Goal: Transaction & Acquisition: Book appointment/travel/reservation

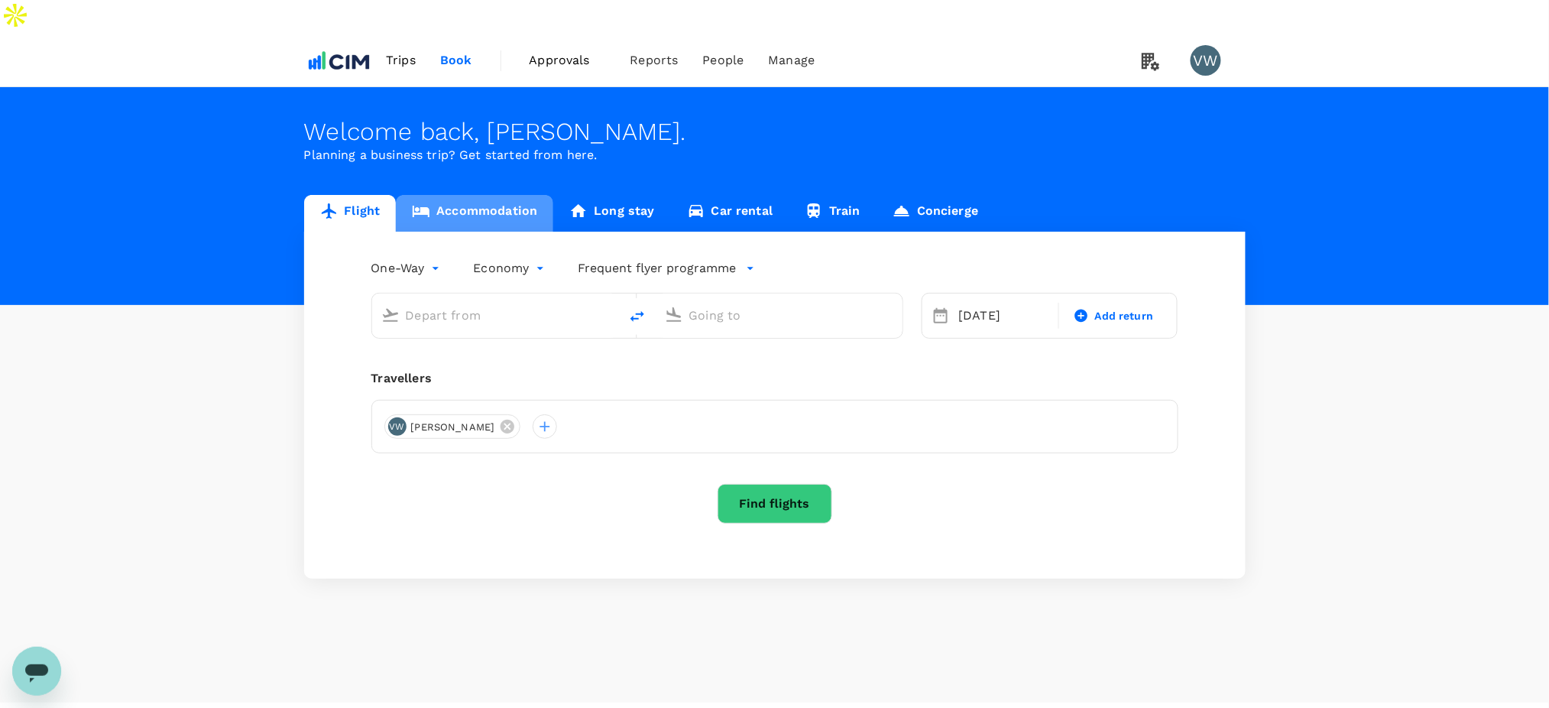
click at [478, 195] on link "Accommodation" at bounding box center [474, 213] width 157 height 37
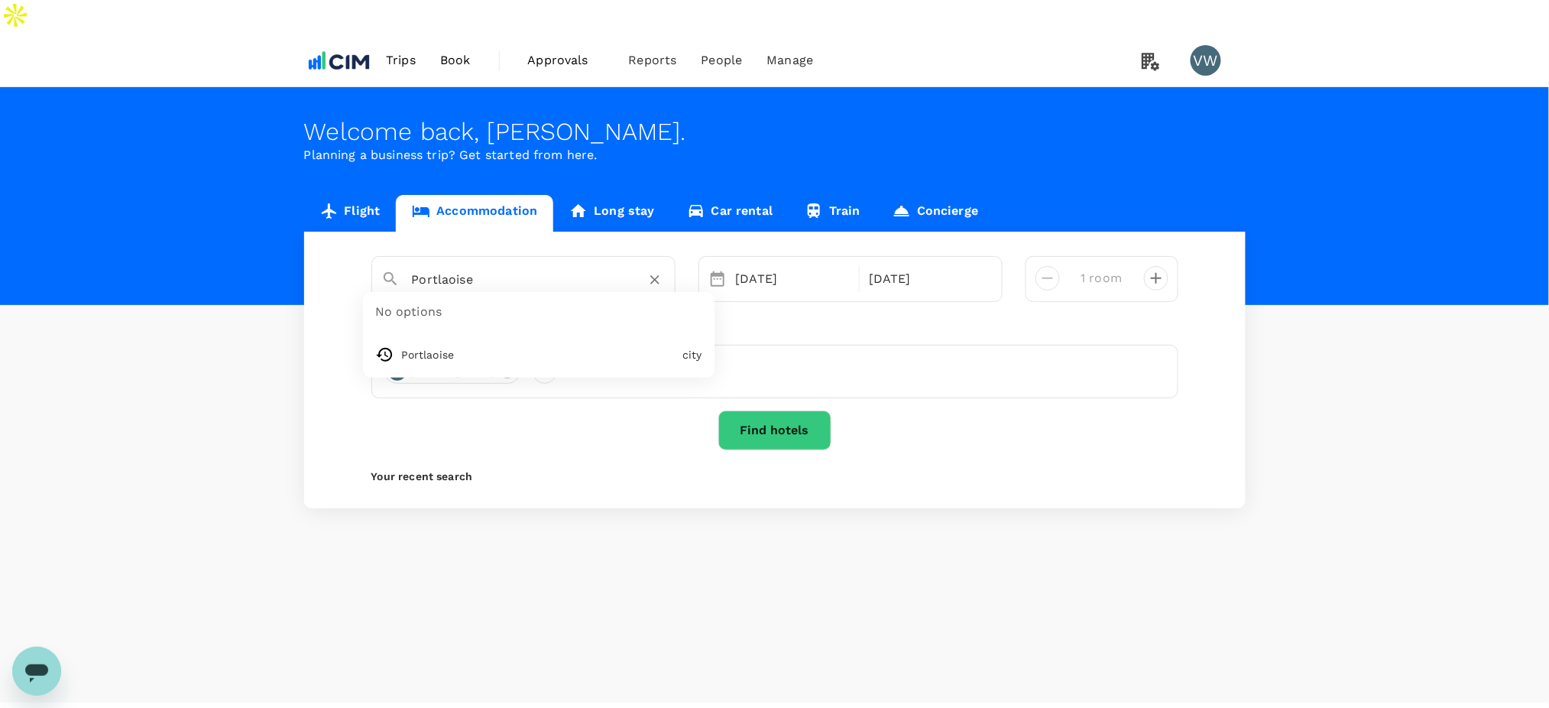
drag, startPoint x: 497, startPoint y: 242, endPoint x: 409, endPoint y: 245, distance: 88.7
click at [409, 255] on div "Portlaoise" at bounding box center [533, 273] width 266 height 37
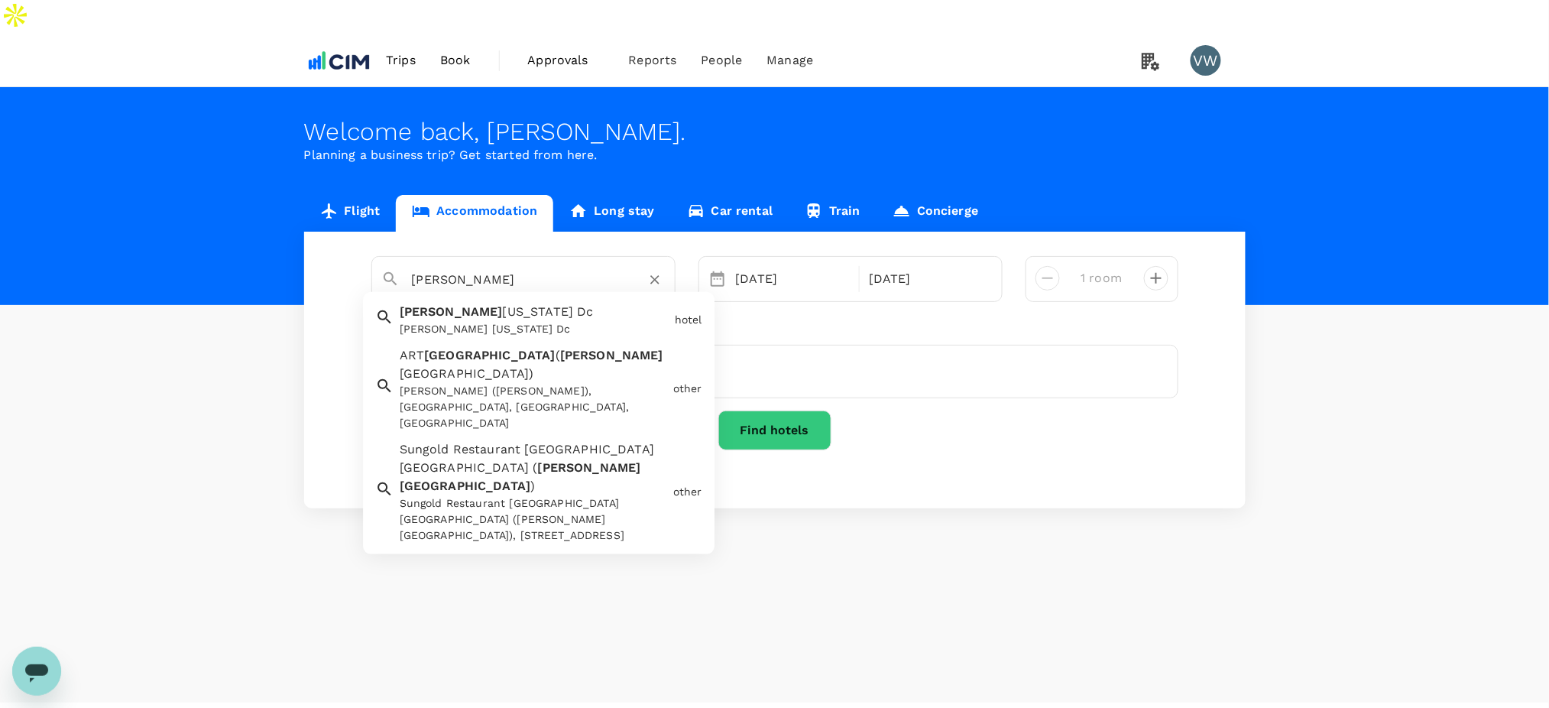
click at [578, 383] on div "[PERSON_NAME] ([PERSON_NAME]), [GEOGRAPHIC_DATA], [GEOGRAPHIC_DATA], [GEOGRAPHI…" at bounding box center [533, 407] width 267 height 48
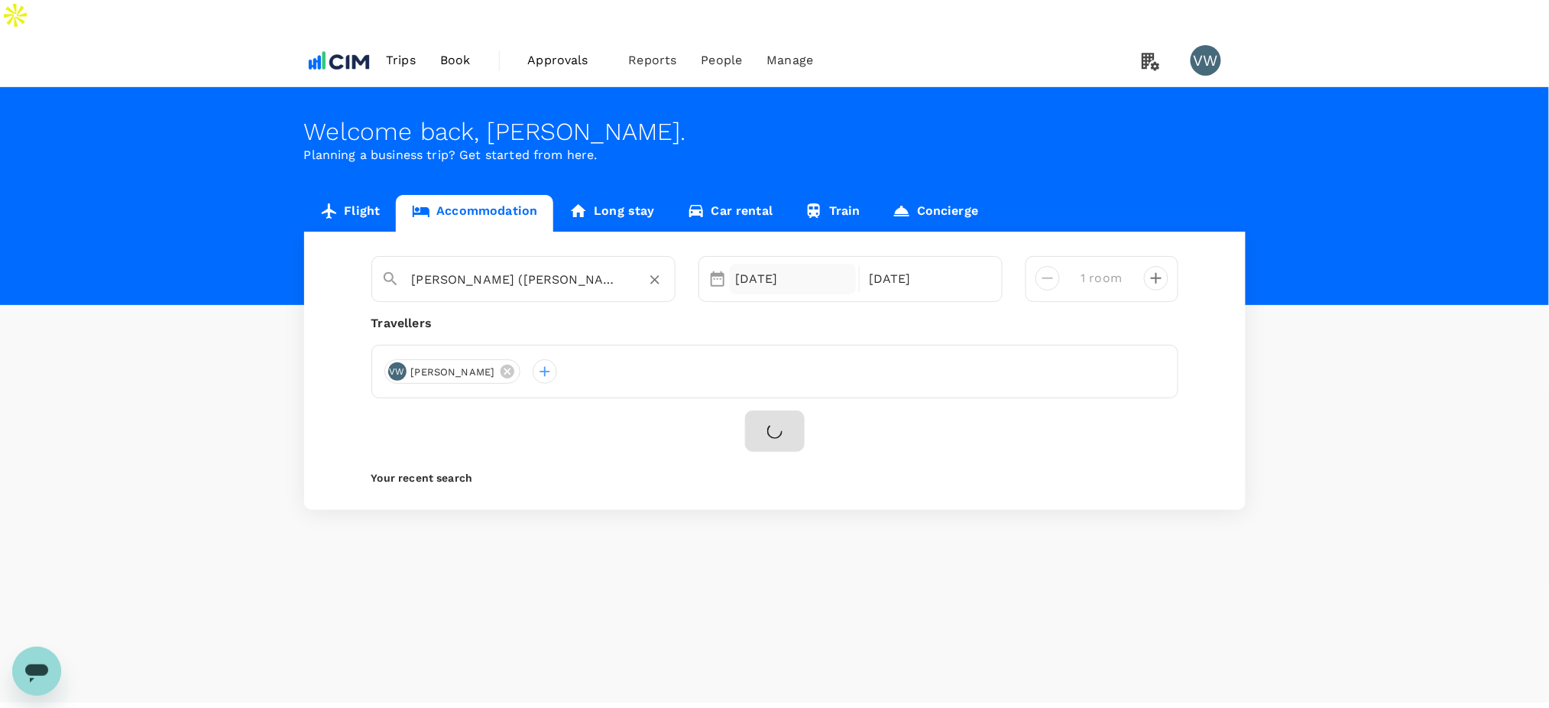
type input "[PERSON_NAME] ([PERSON_NAME])"
click at [760, 264] on div "[DATE]" at bounding box center [793, 279] width 127 height 31
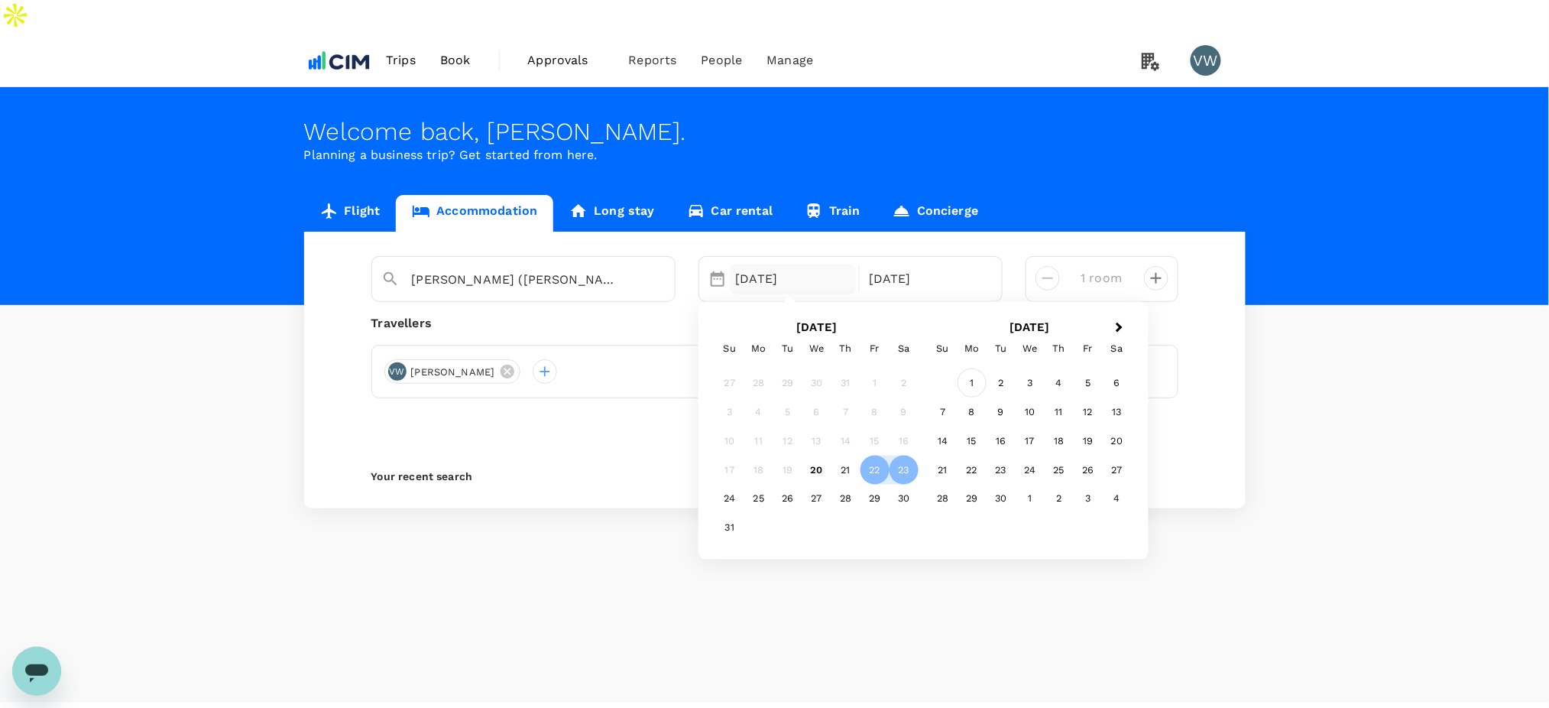
click at [974, 368] on div "1" at bounding box center [971, 382] width 29 height 29
click at [789, 368] on div "2" at bounding box center [787, 382] width 29 height 29
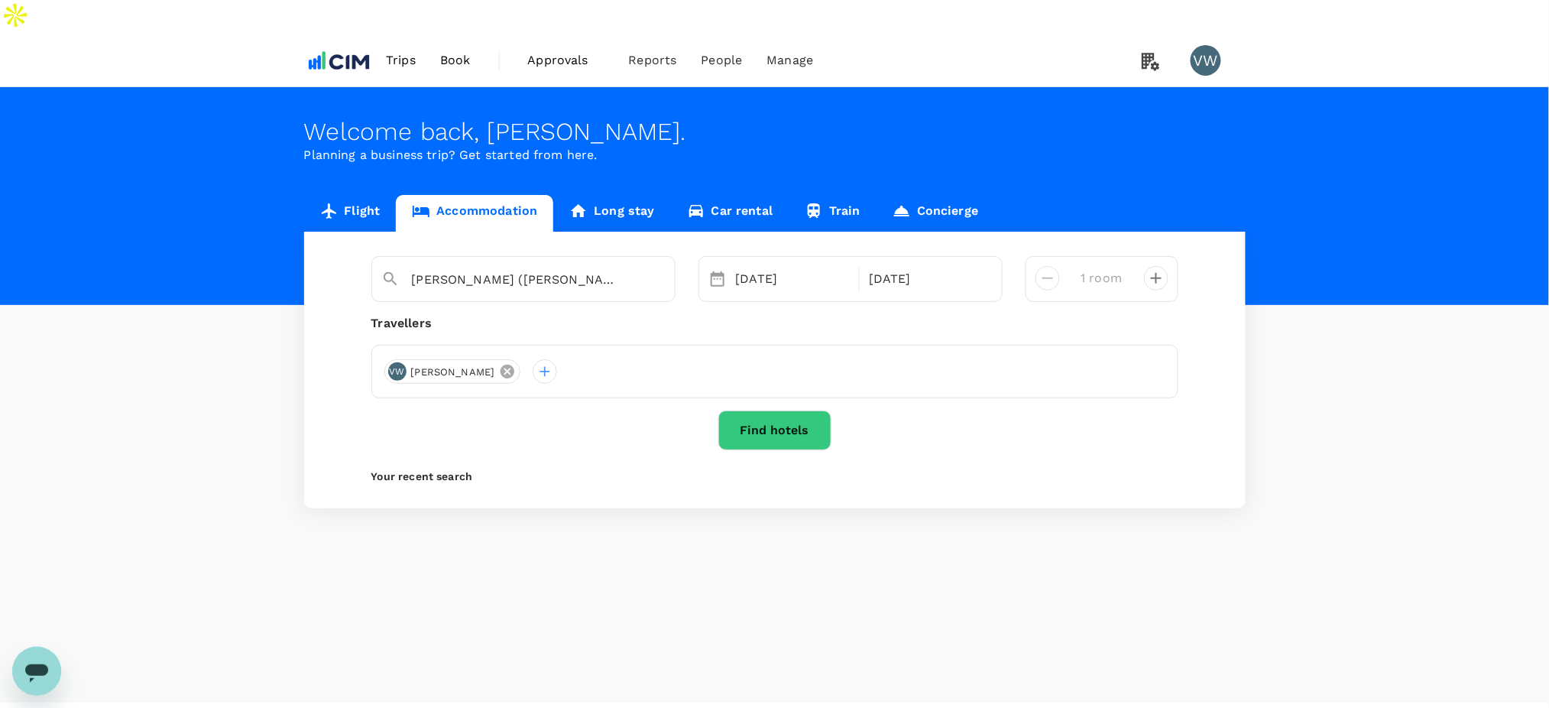
click at [499, 363] on icon at bounding box center [507, 371] width 17 height 17
click at [523, 345] on div at bounding box center [774, 371] width 807 height 53
click at [397, 359] on div at bounding box center [396, 371] width 24 height 24
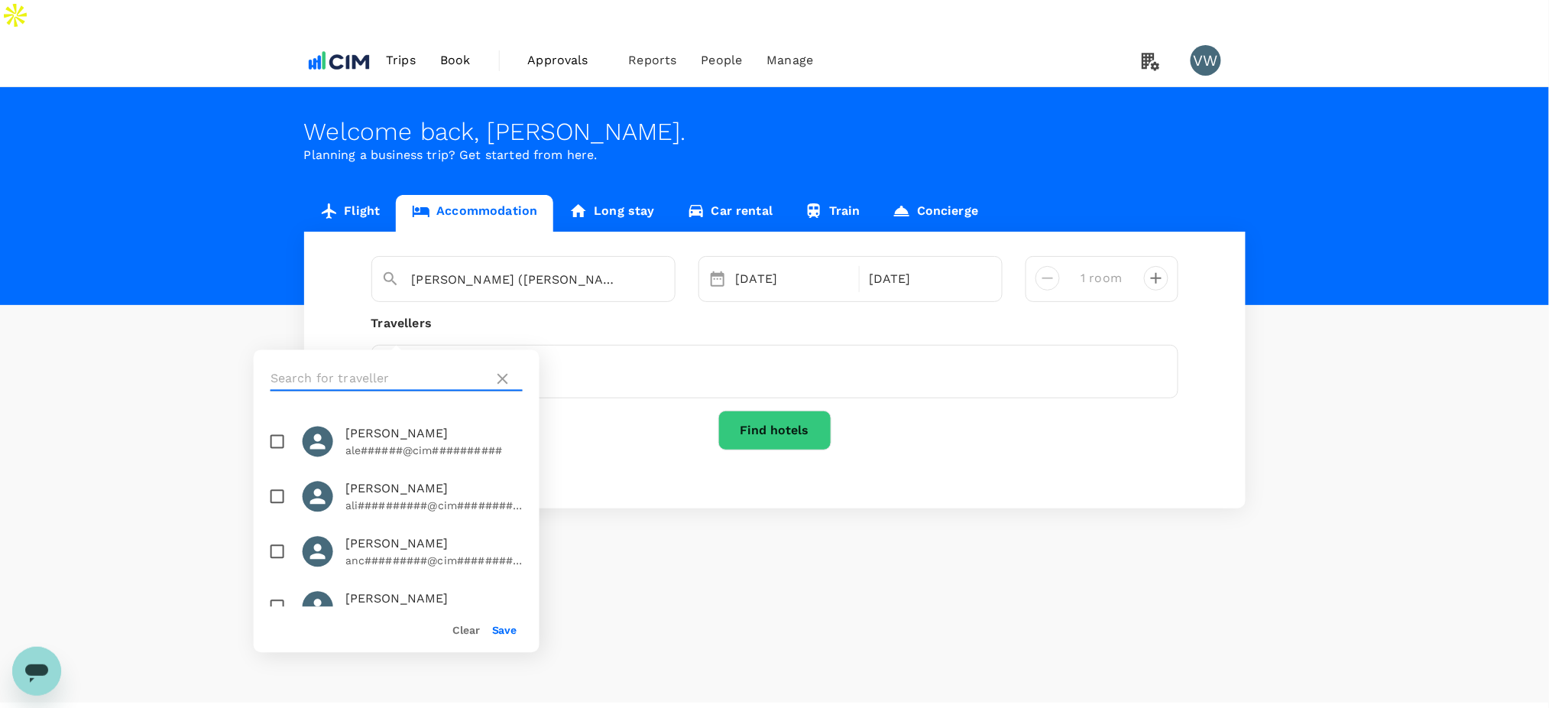
click at [314, 381] on input "text" at bounding box center [379, 379] width 217 height 24
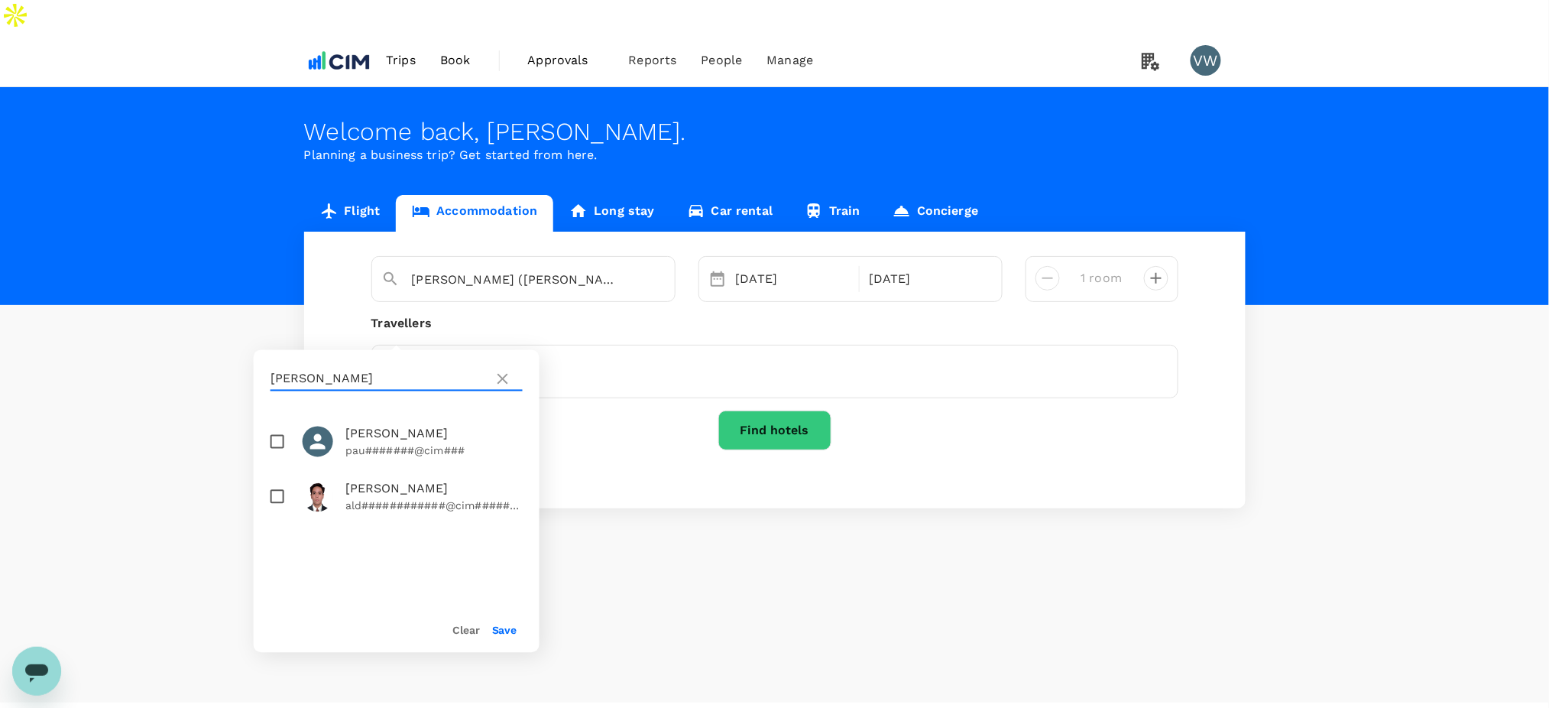
type input "[PERSON_NAME]"
click at [281, 442] on input "checkbox" at bounding box center [277, 442] width 32 height 32
checkbox input "true"
click at [506, 630] on button "Save" at bounding box center [504, 630] width 25 height 12
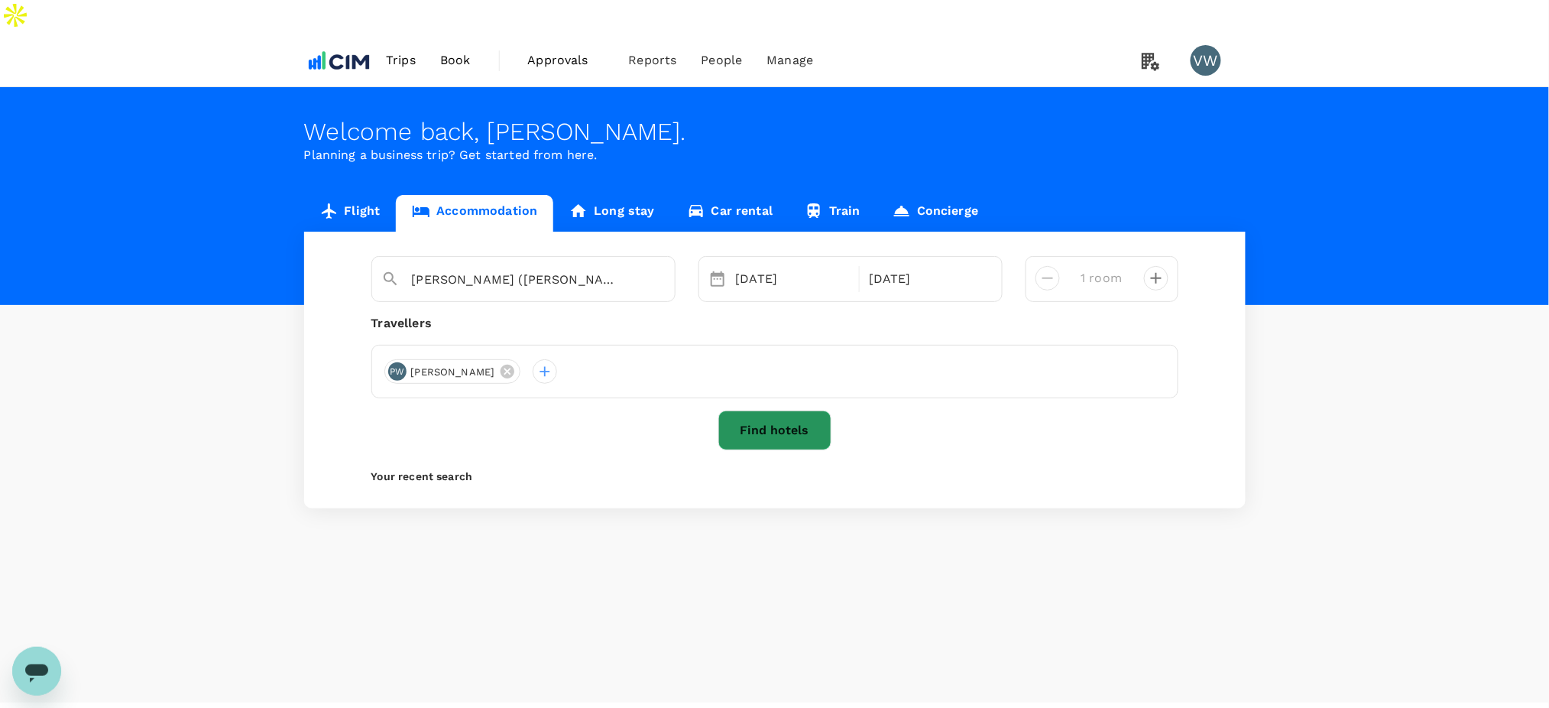
click at [764, 410] on button "Find hotels" at bounding box center [774, 430] width 113 height 40
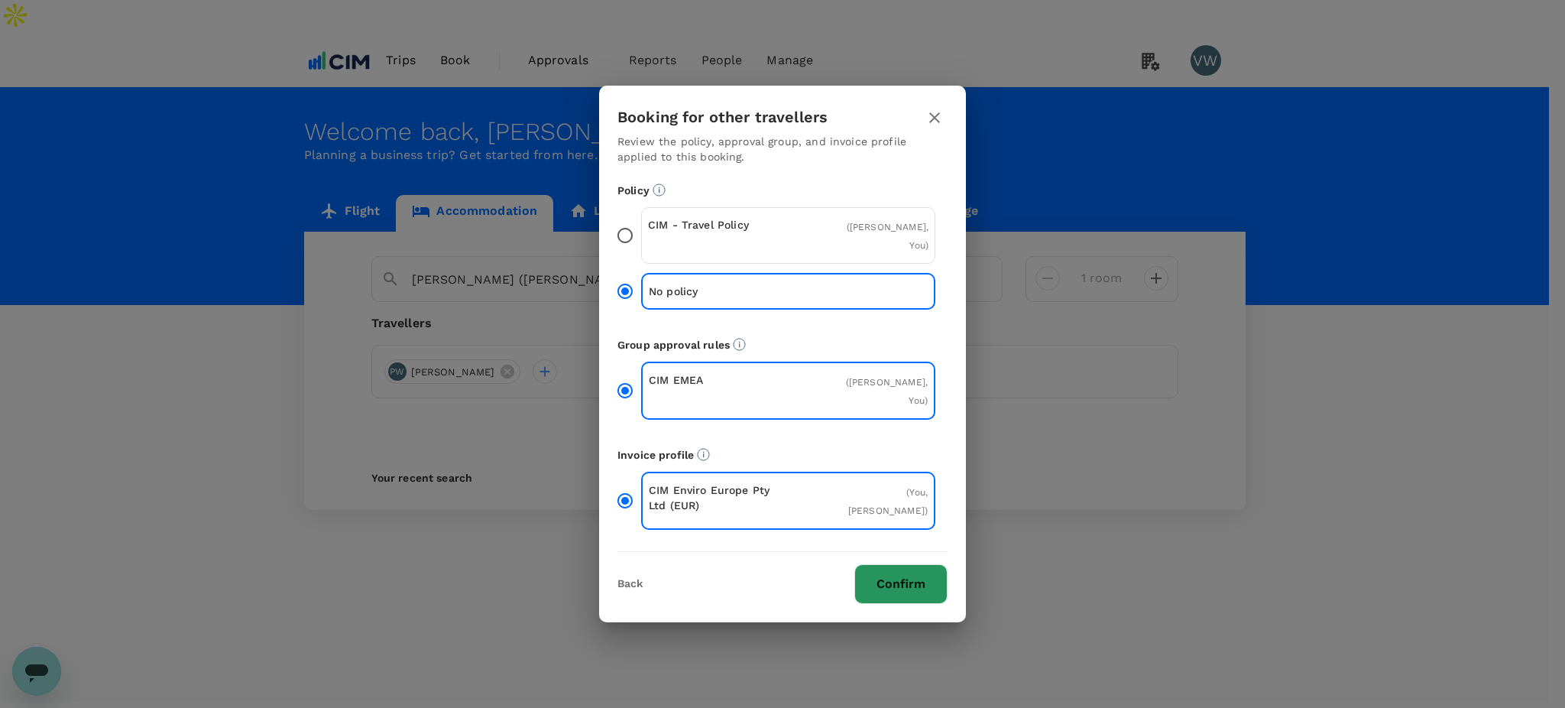
click at [903, 576] on button "Confirm" at bounding box center [900, 584] width 93 height 40
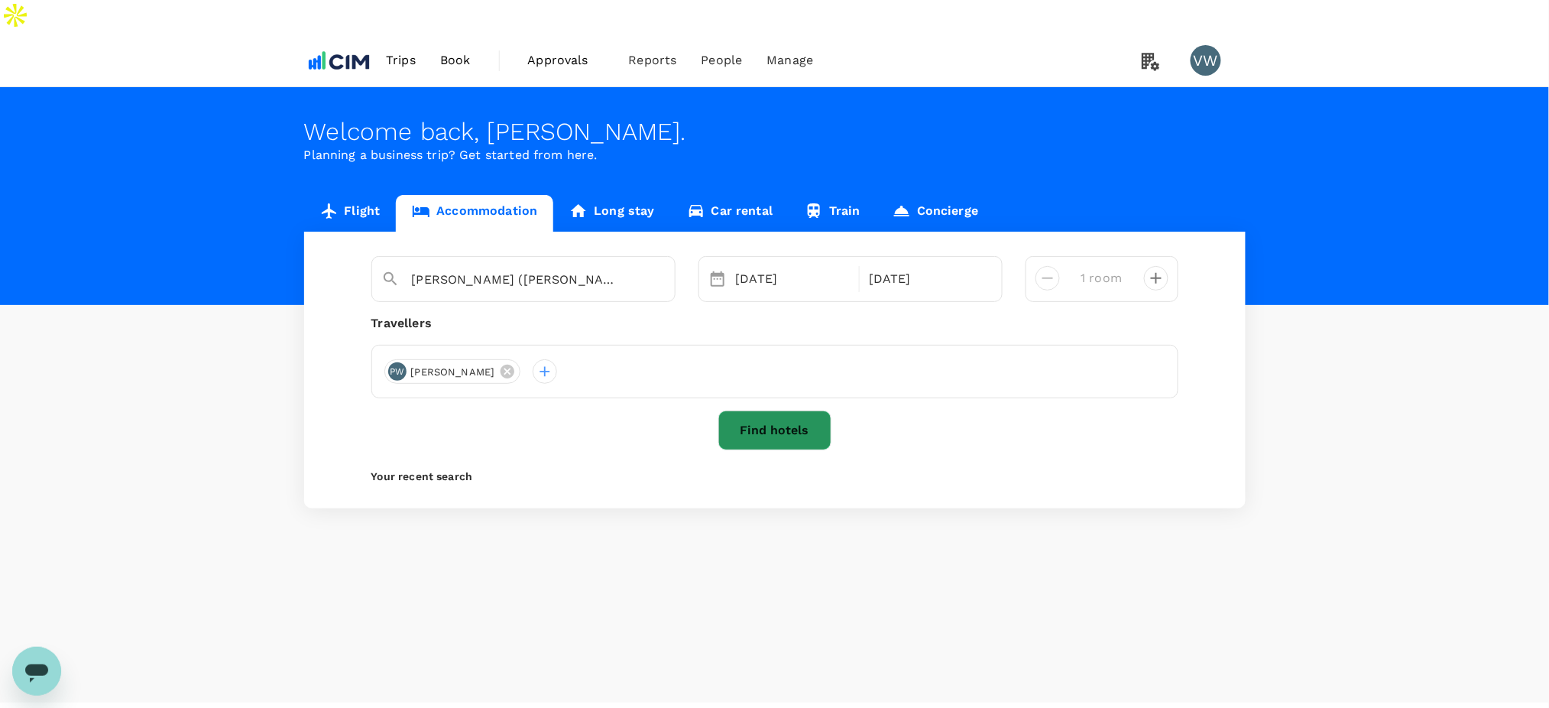
click at [789, 410] on button "Find hotels" at bounding box center [774, 430] width 113 height 40
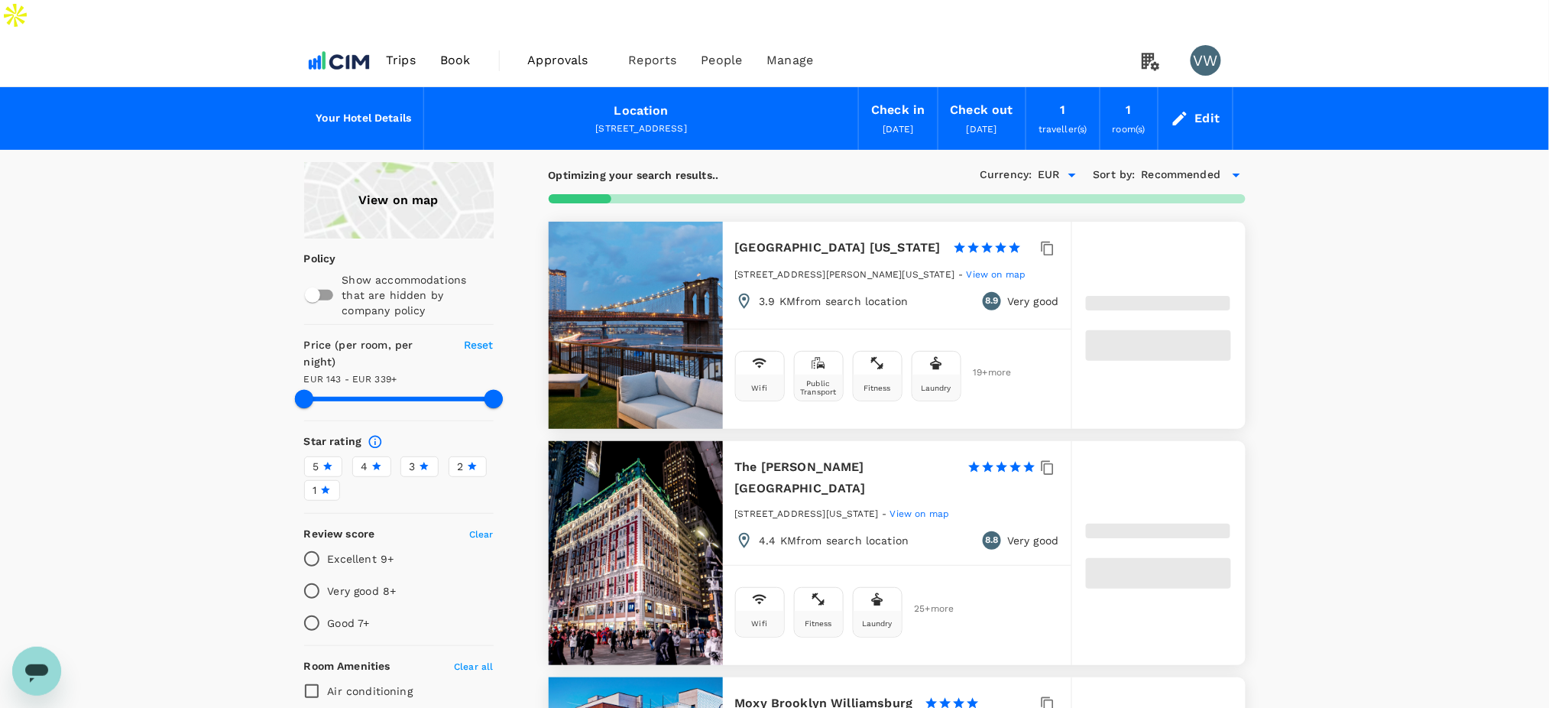
type input "338.09"
type input "63.09"
type input "337.96"
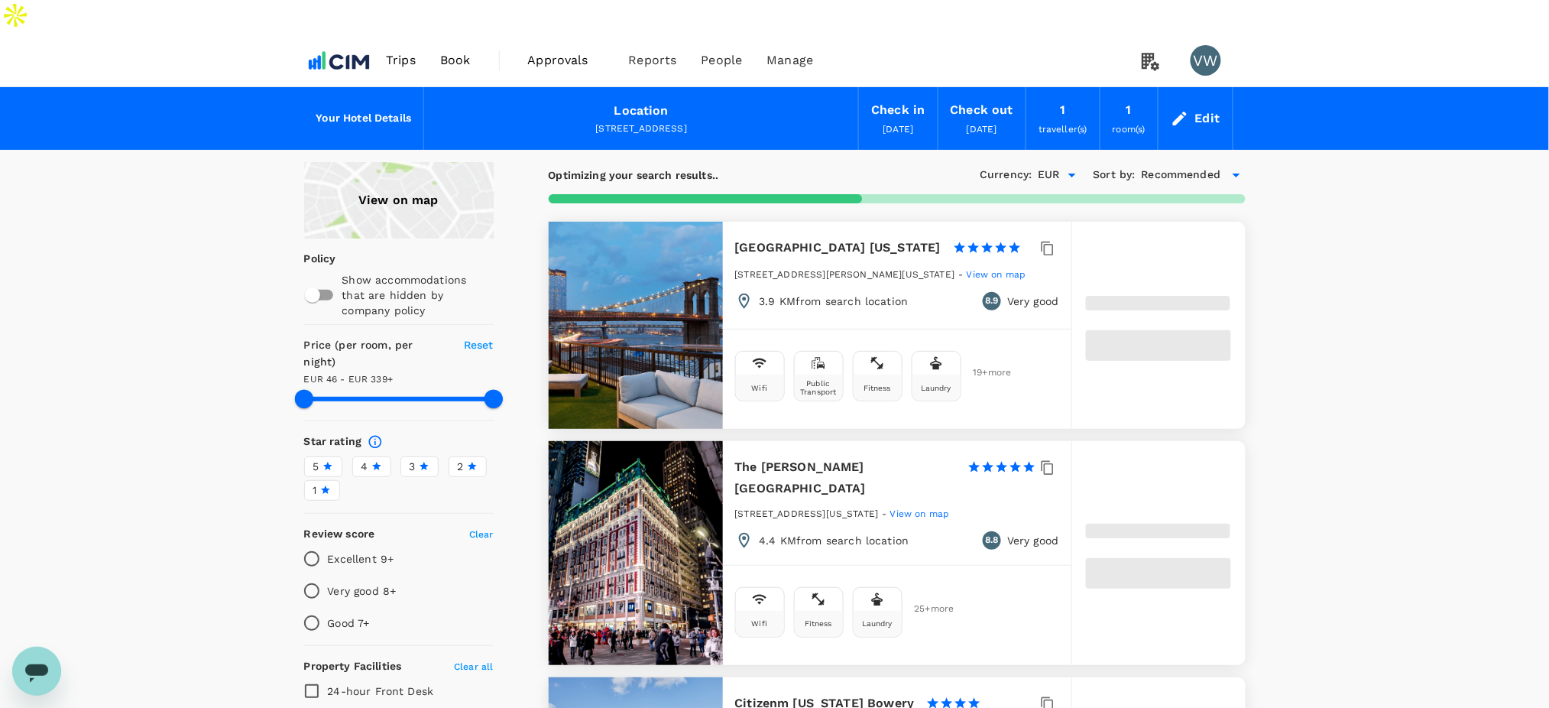
type input "45.96"
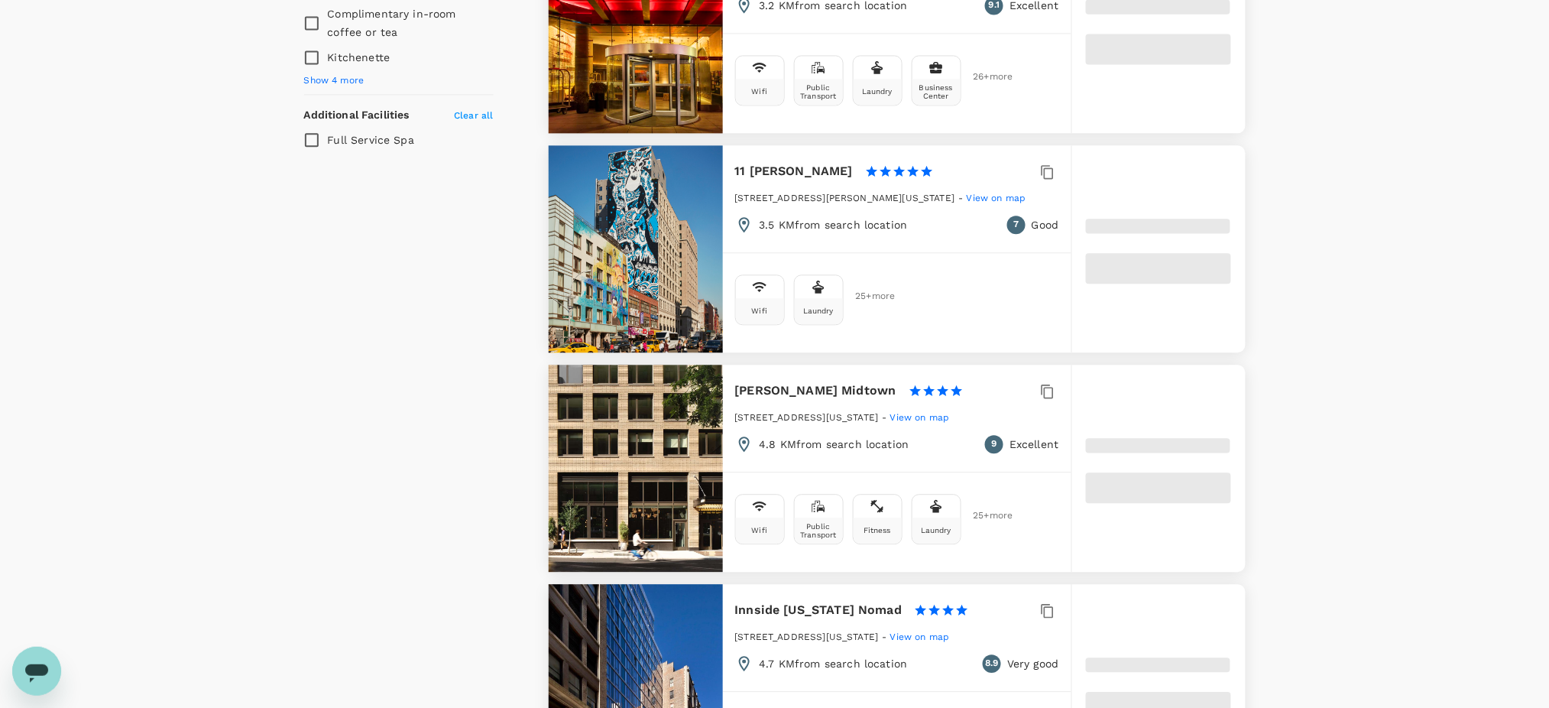
scroll to position [1324, 0]
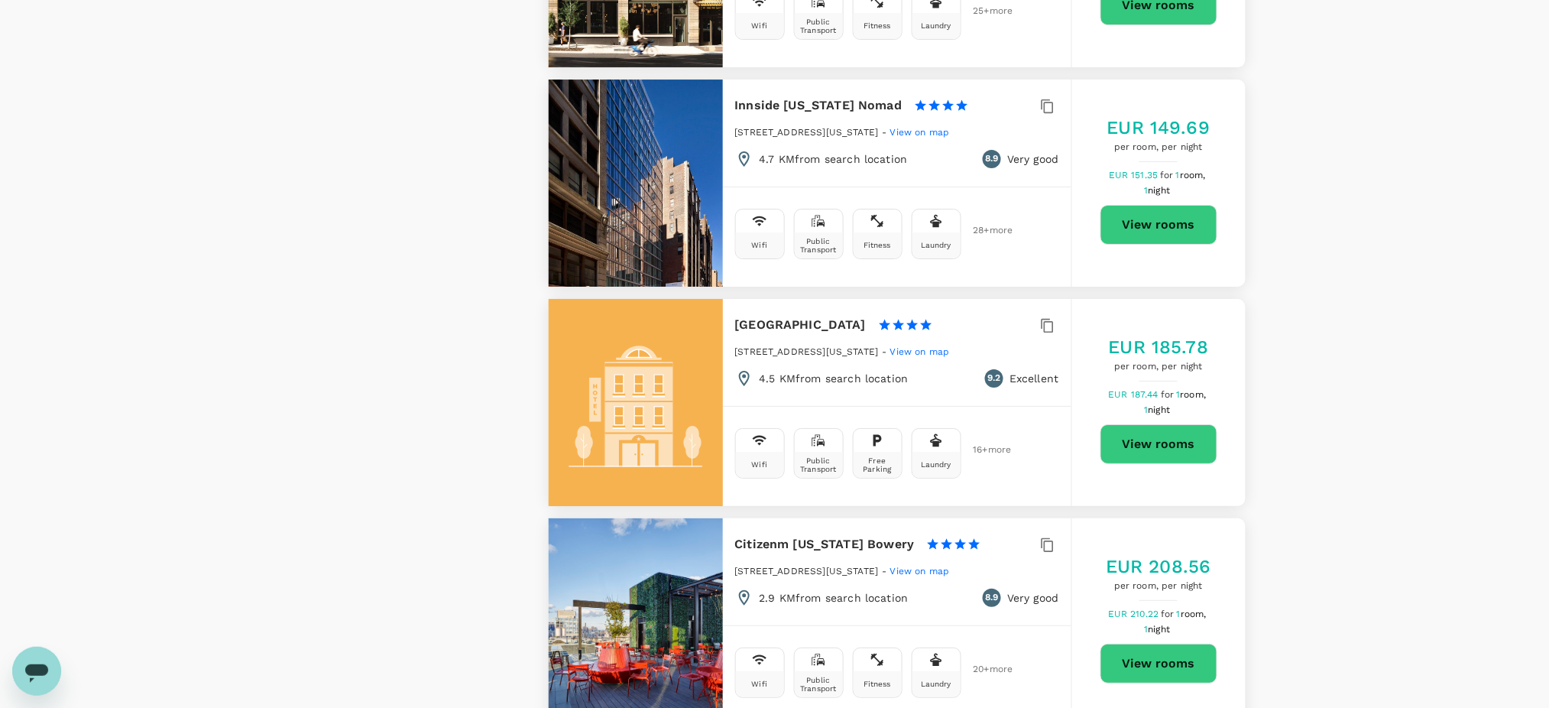
type input "337.96"
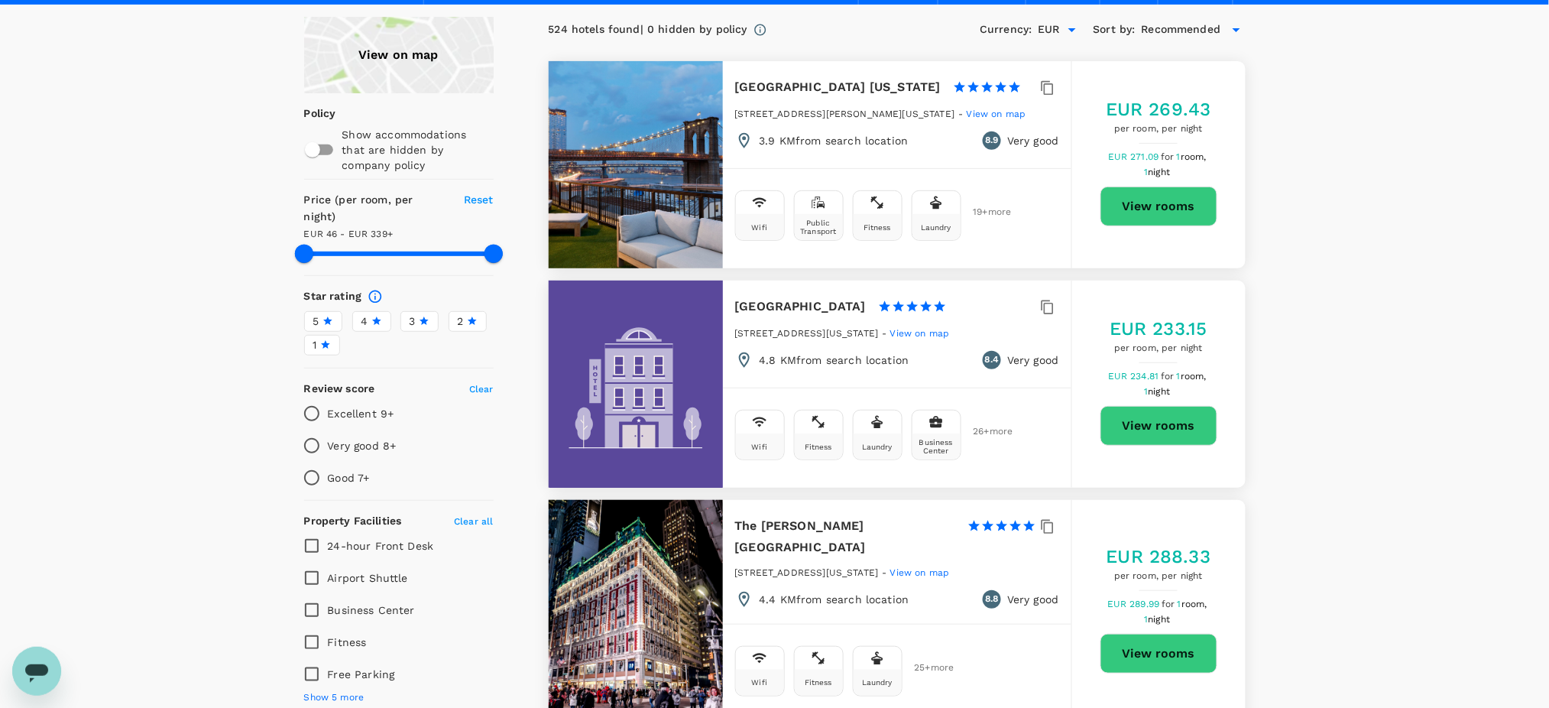
scroll to position [0, 0]
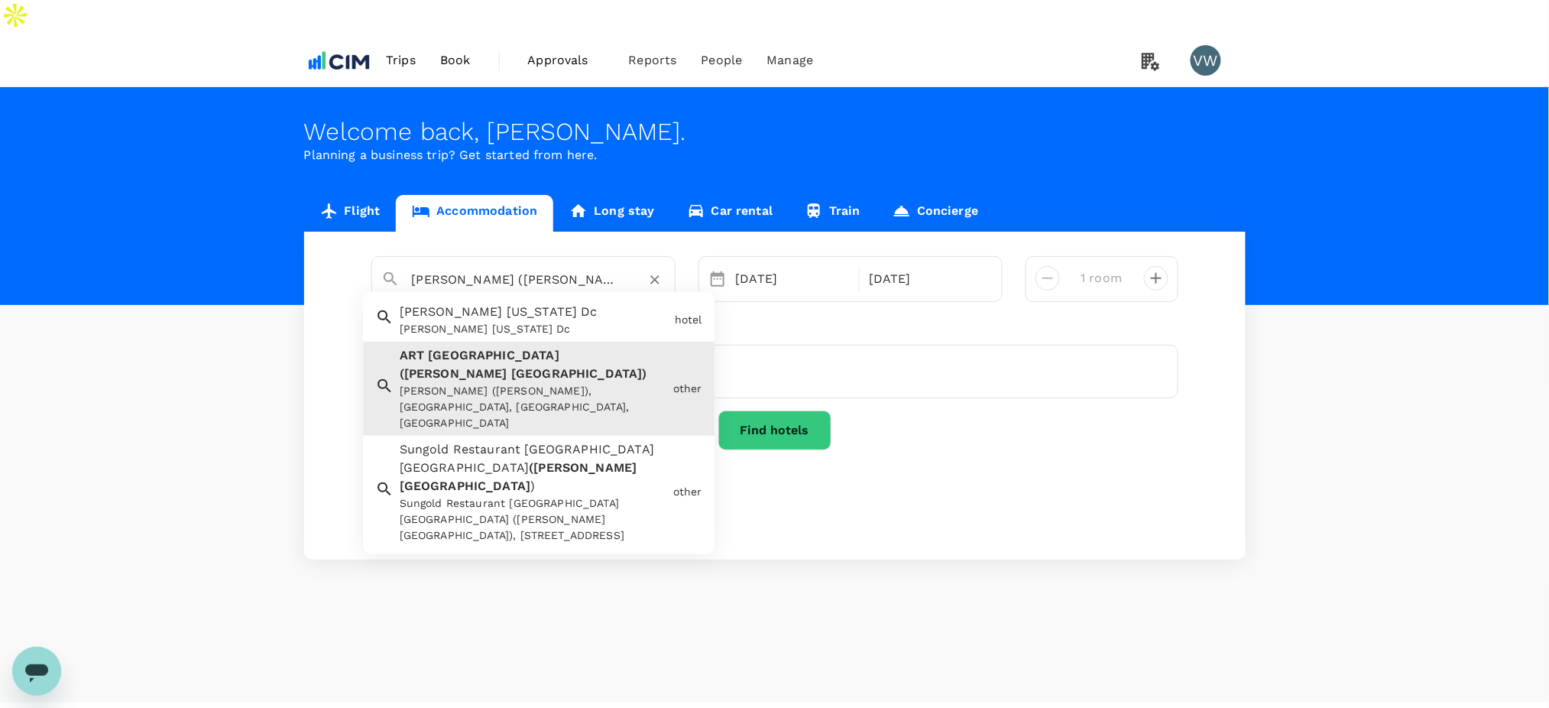
click at [420, 267] on input "[PERSON_NAME] ([PERSON_NAME])" at bounding box center [517, 279] width 211 height 24
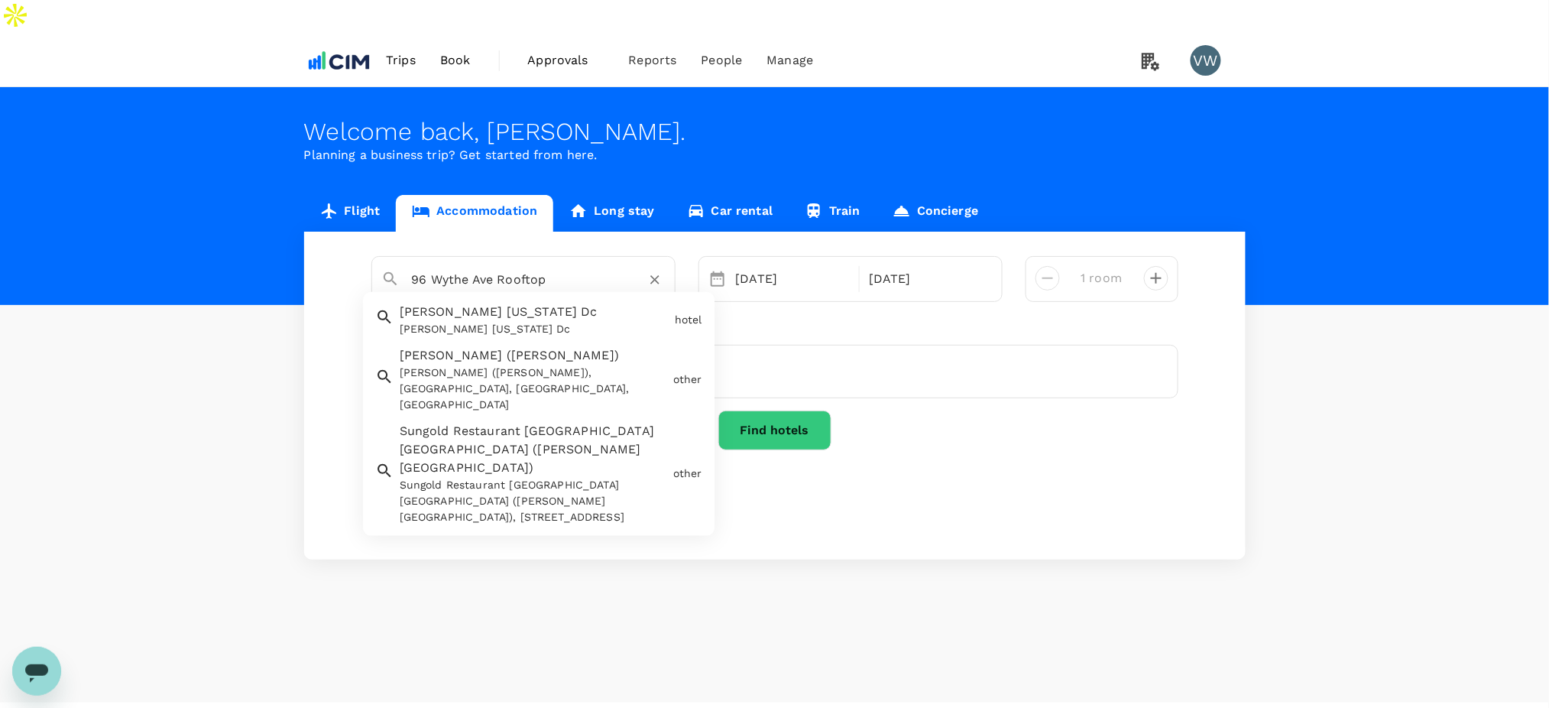
drag, startPoint x: 413, startPoint y: 241, endPoint x: 614, endPoint y: 257, distance: 201.6
click at [614, 257] on div "96 Wythe Ave Rooftop [PERSON_NAME] [US_STATE][GEOGRAPHIC_DATA][PERSON_NAME] [US…" at bounding box center [523, 279] width 304 height 46
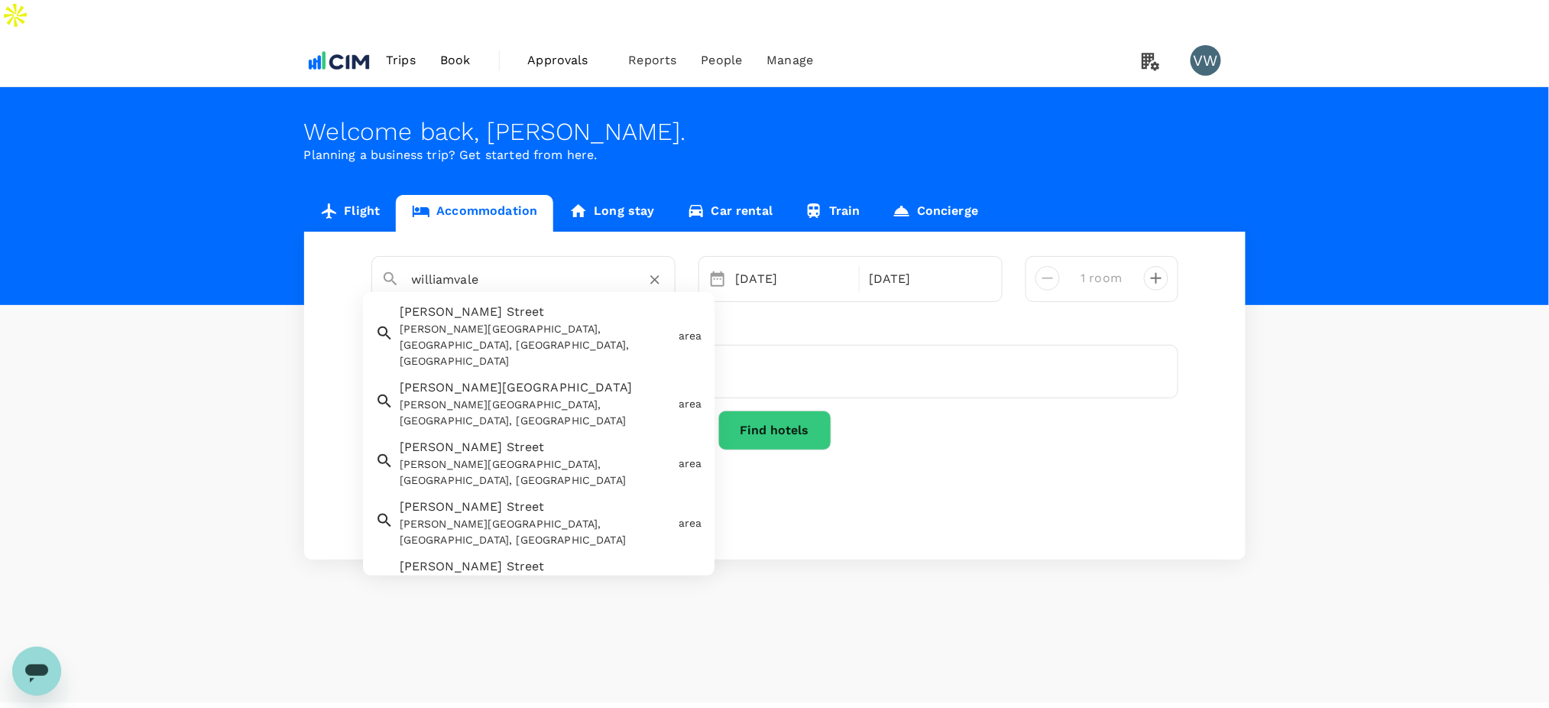
drag, startPoint x: 502, startPoint y: 242, endPoint x: 384, endPoint y: 234, distance: 118.0
click at [384, 254] on div "williamvale" at bounding box center [517, 274] width 296 height 40
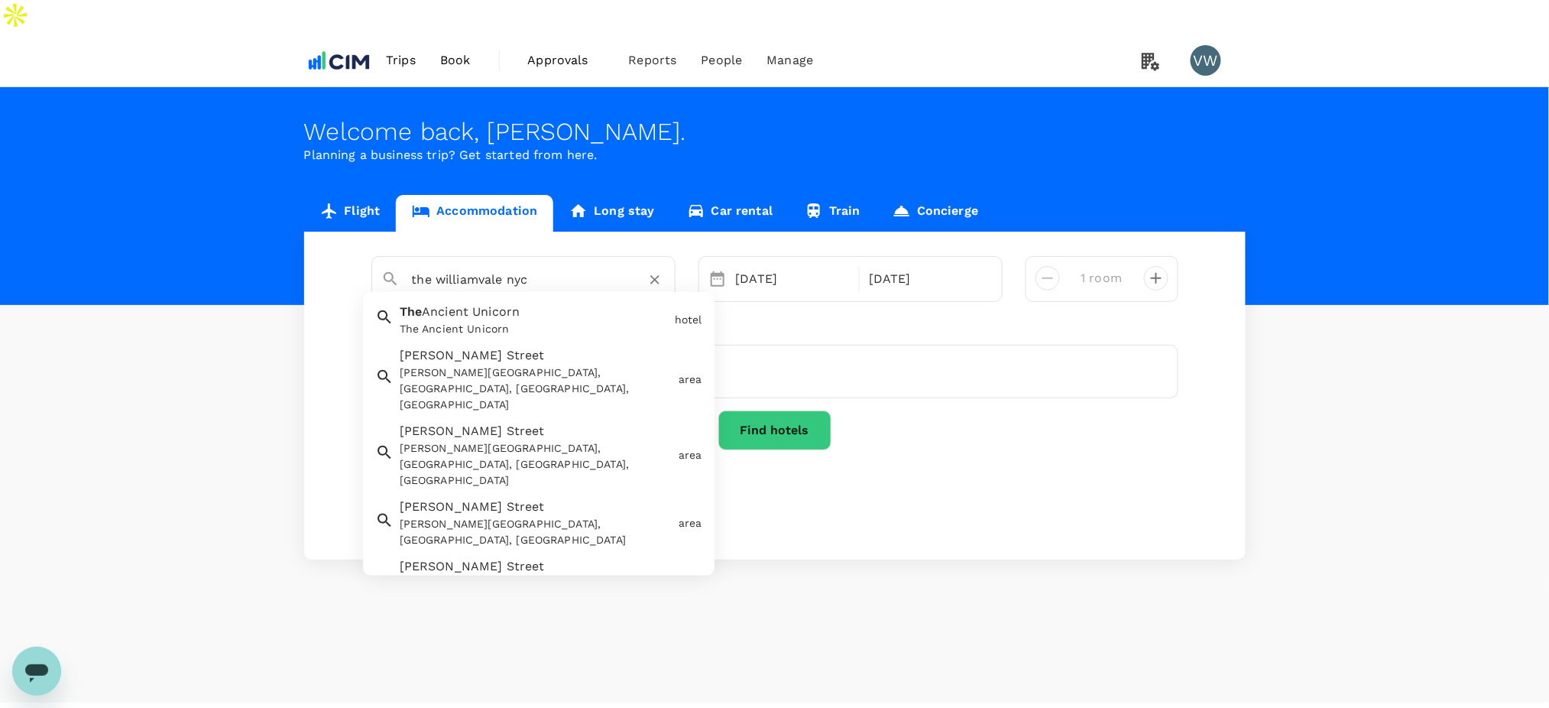
click at [484, 627] on div "The [PERSON_NAME][GEOGRAPHIC_DATA] (Propark) The [PERSON_NAME][GEOGRAPHIC_DATA]…" at bounding box center [531, 671] width 274 height 89
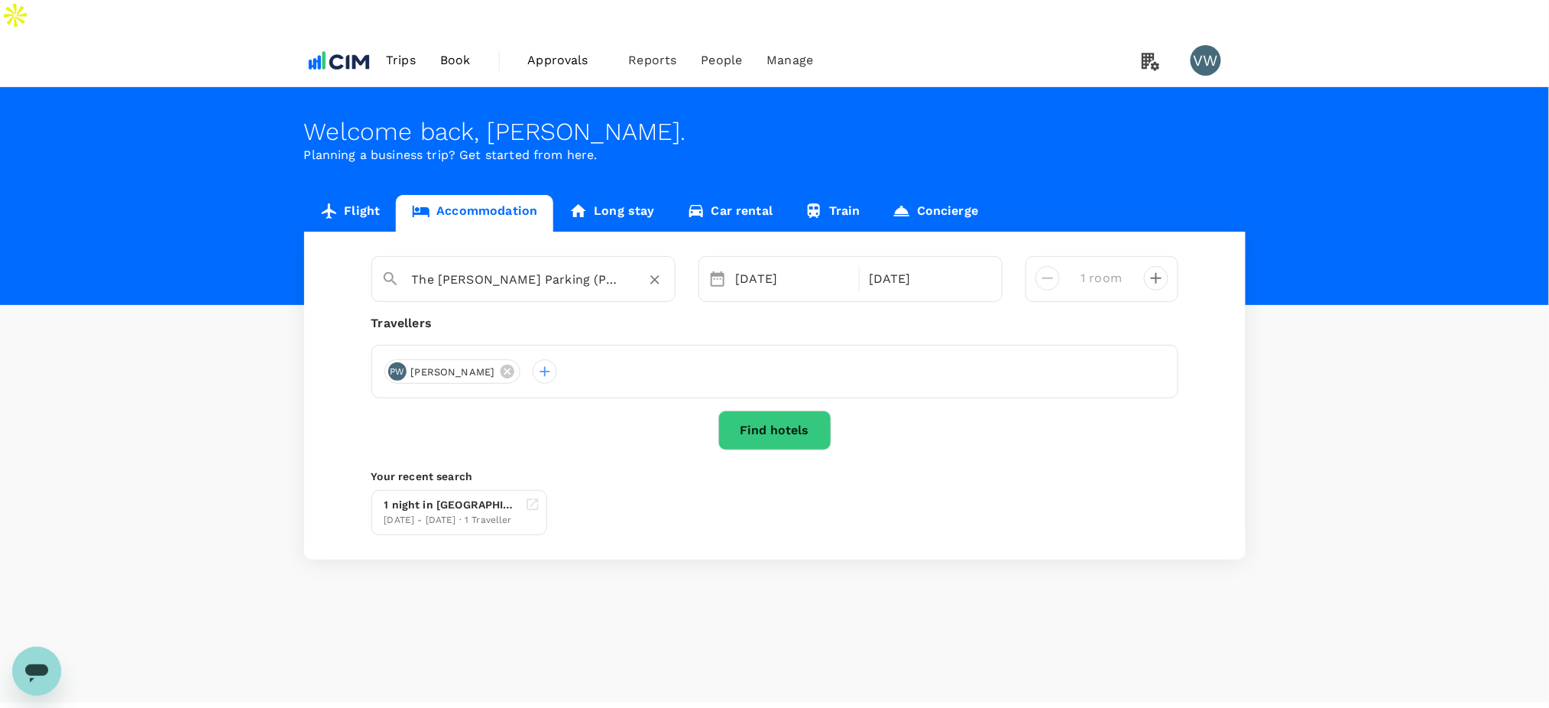
type input "The [PERSON_NAME] Parking (Propark)"
click at [747, 410] on button "Find hotels" at bounding box center [774, 430] width 113 height 40
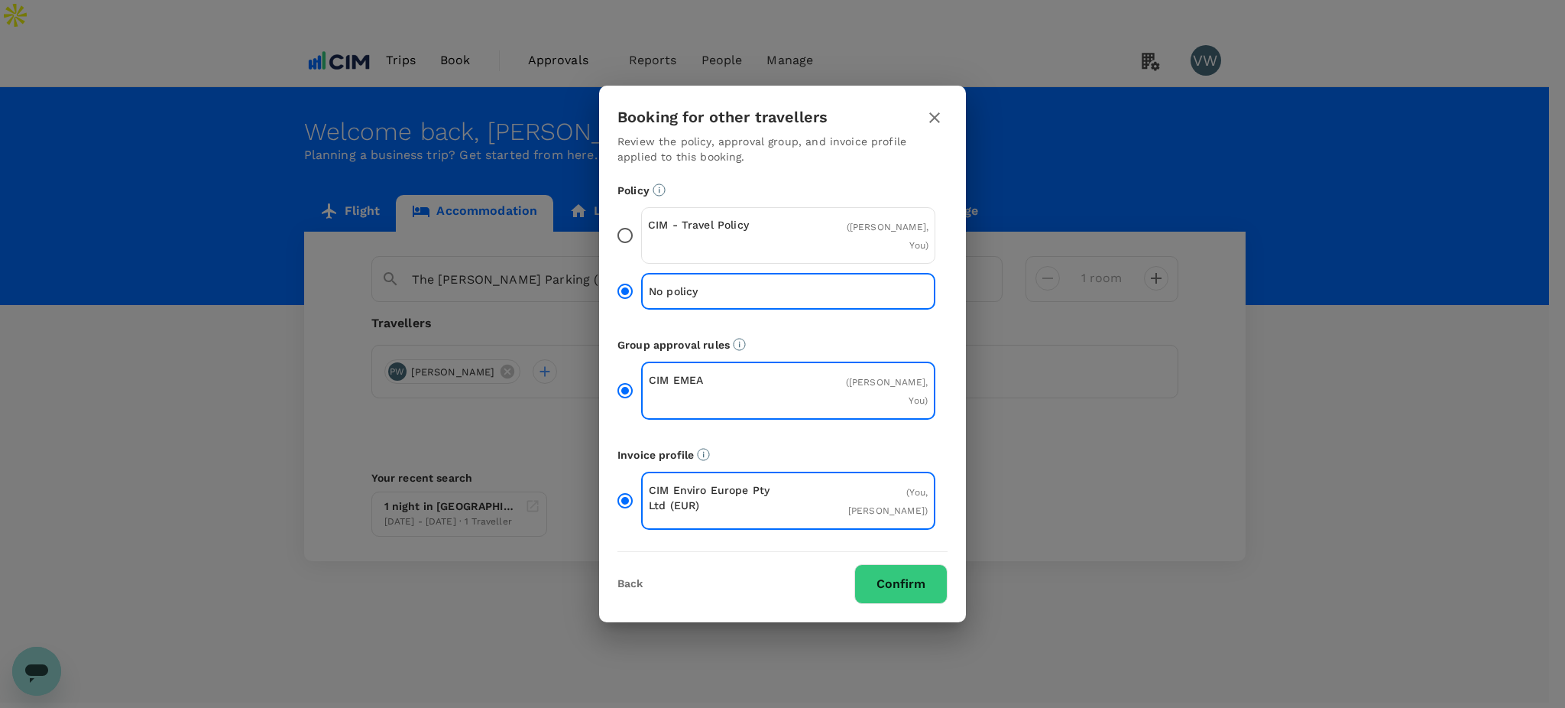
click at [628, 241] on input "CIM - Travel Policy ( [PERSON_NAME], You )" at bounding box center [625, 235] width 32 height 32
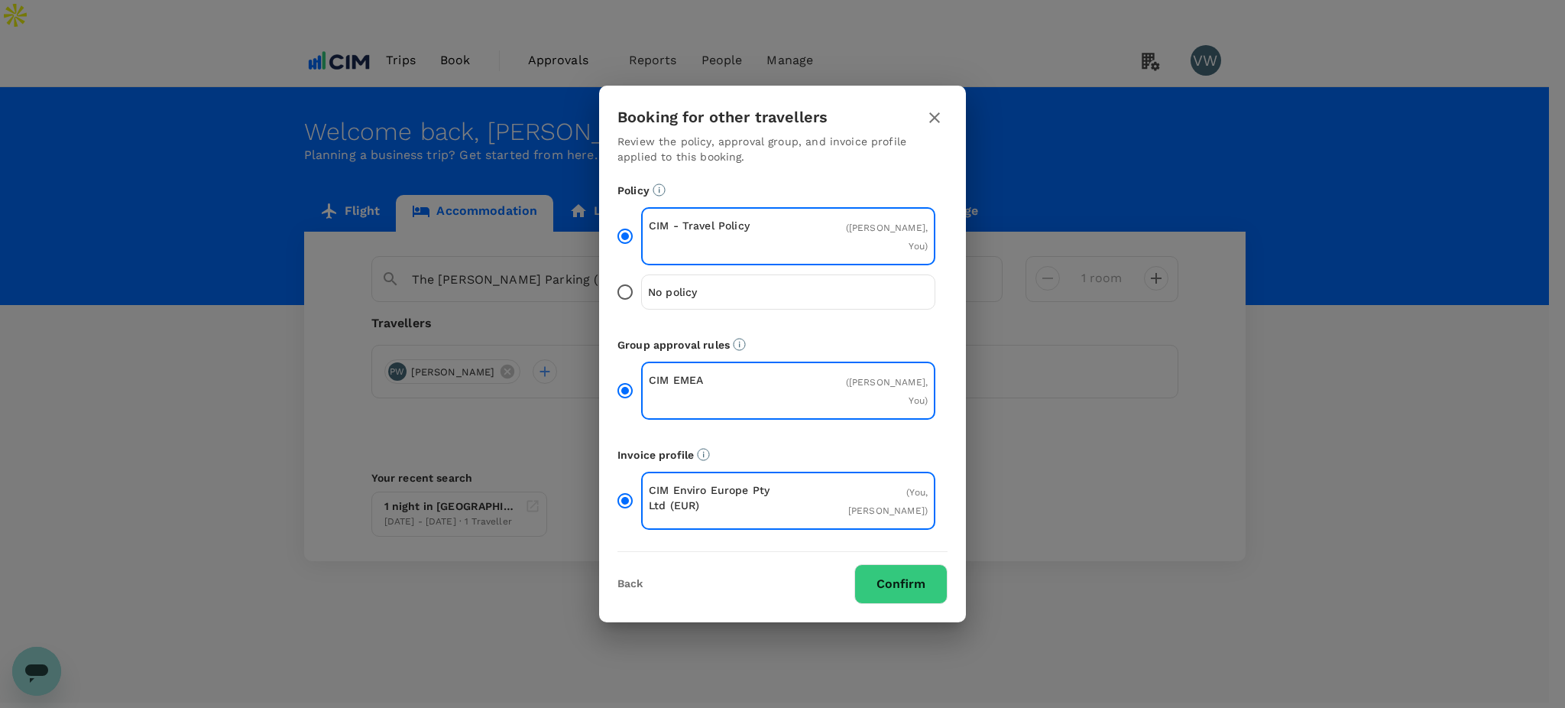
click at [896, 564] on button "Confirm" at bounding box center [900, 584] width 93 height 40
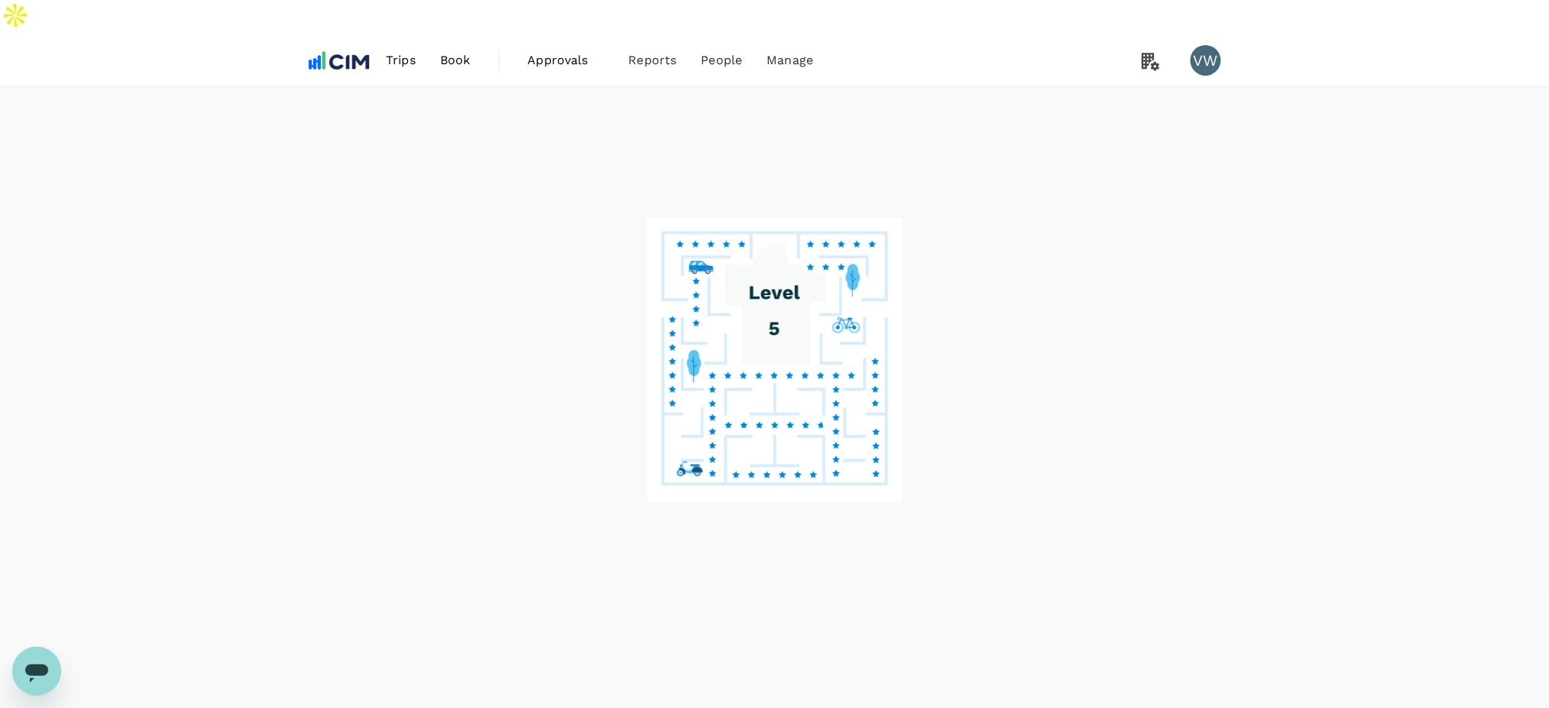
click at [799, 421] on image at bounding box center [774, 424] width 100 height 7
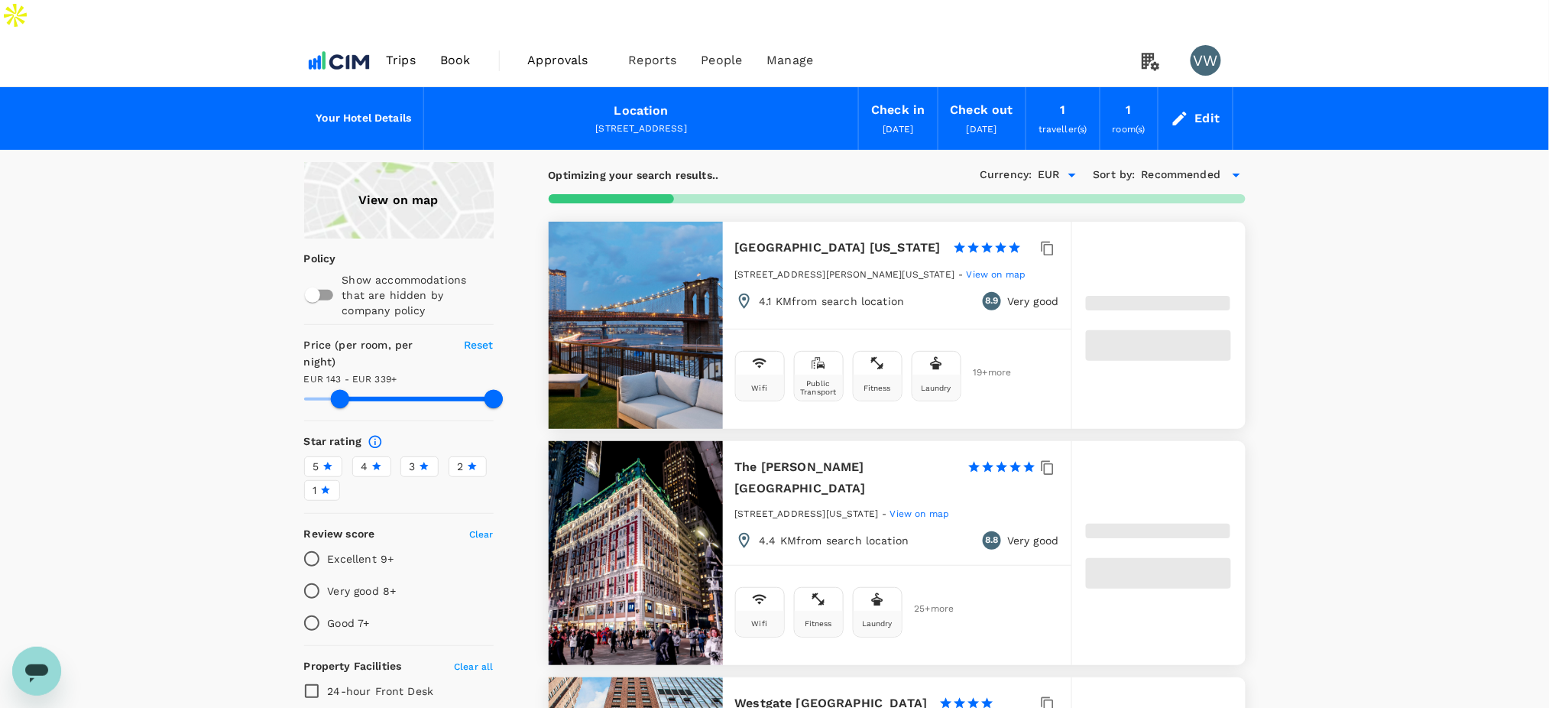
type input "338.59"
type input "95.59"
type input "338.59"
click at [326, 280] on input "checkbox" at bounding box center [312, 294] width 87 height 29
checkbox input "true"
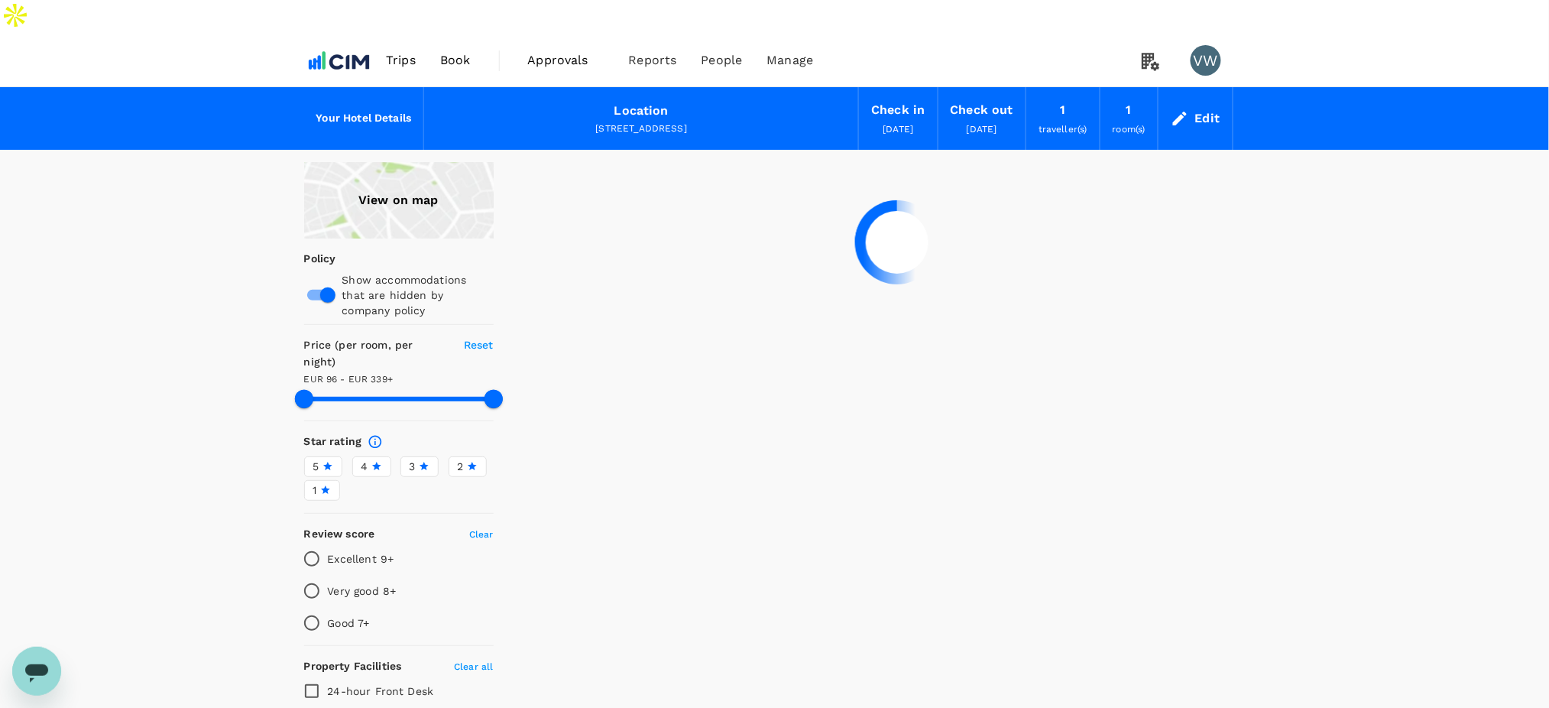
type input "337.77"
type input "91.77"
type input "337.97"
type input "45.97"
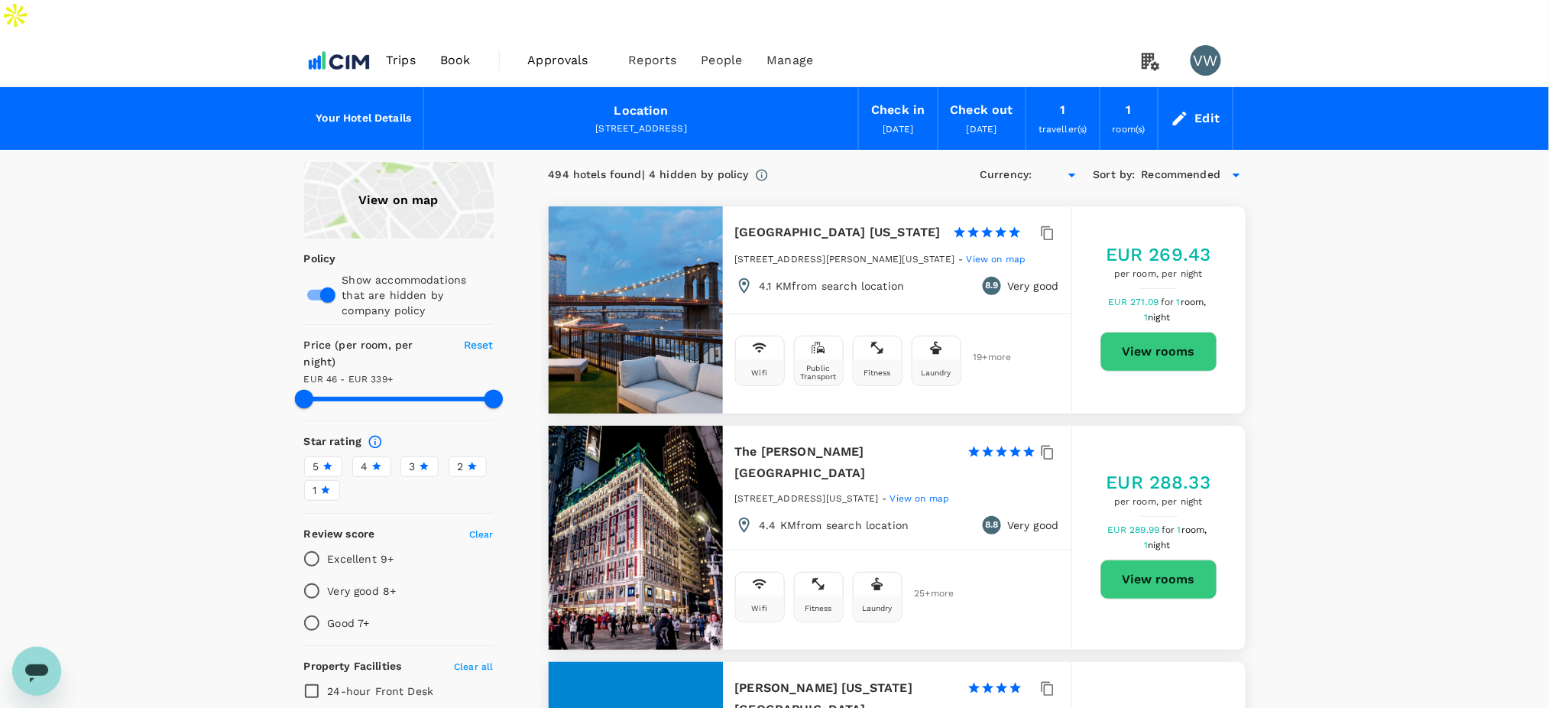
type input "337.97"
type input "EUR"
click at [1155, 167] on span "Recommended" at bounding box center [1181, 175] width 79 height 17
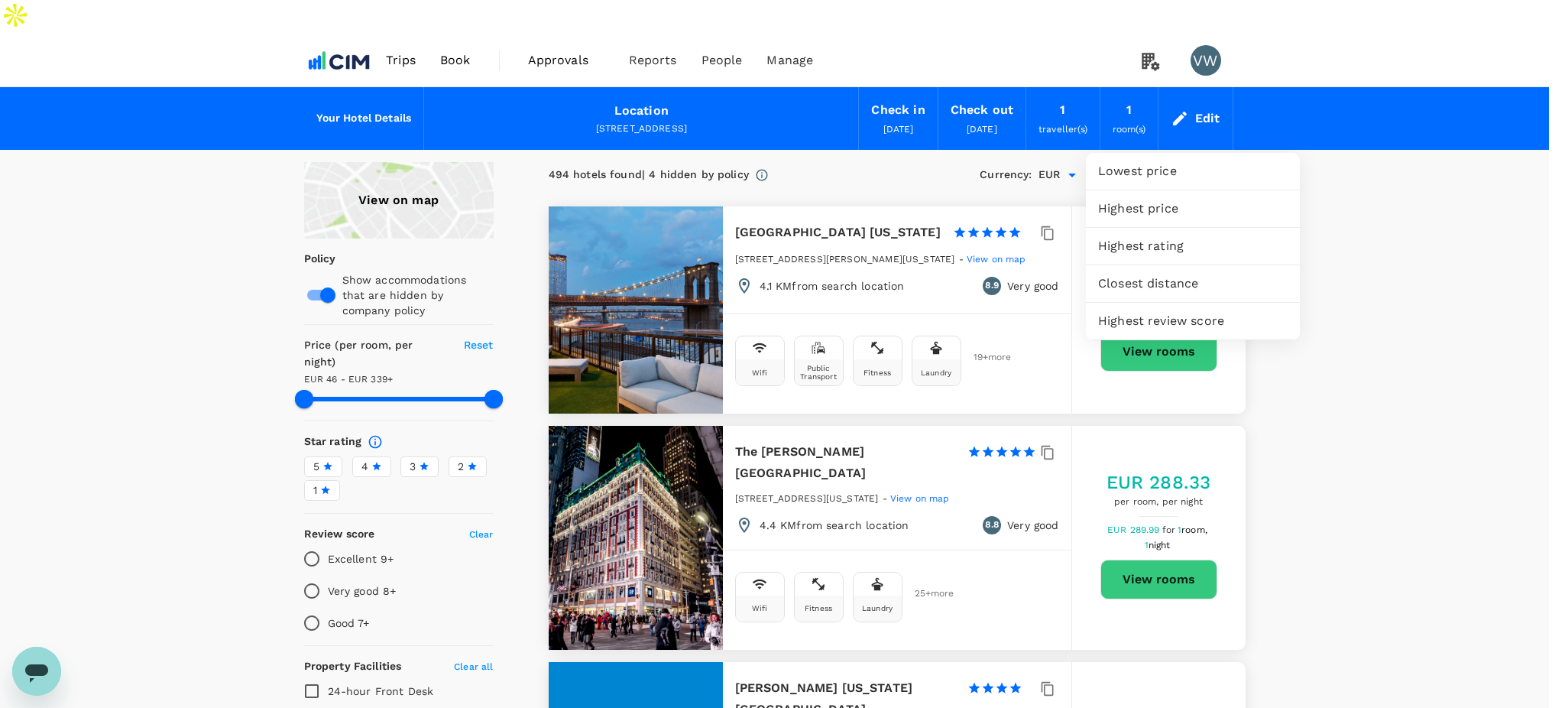
click at [1155, 202] on span "Highest price" at bounding box center [1193, 208] width 190 height 18
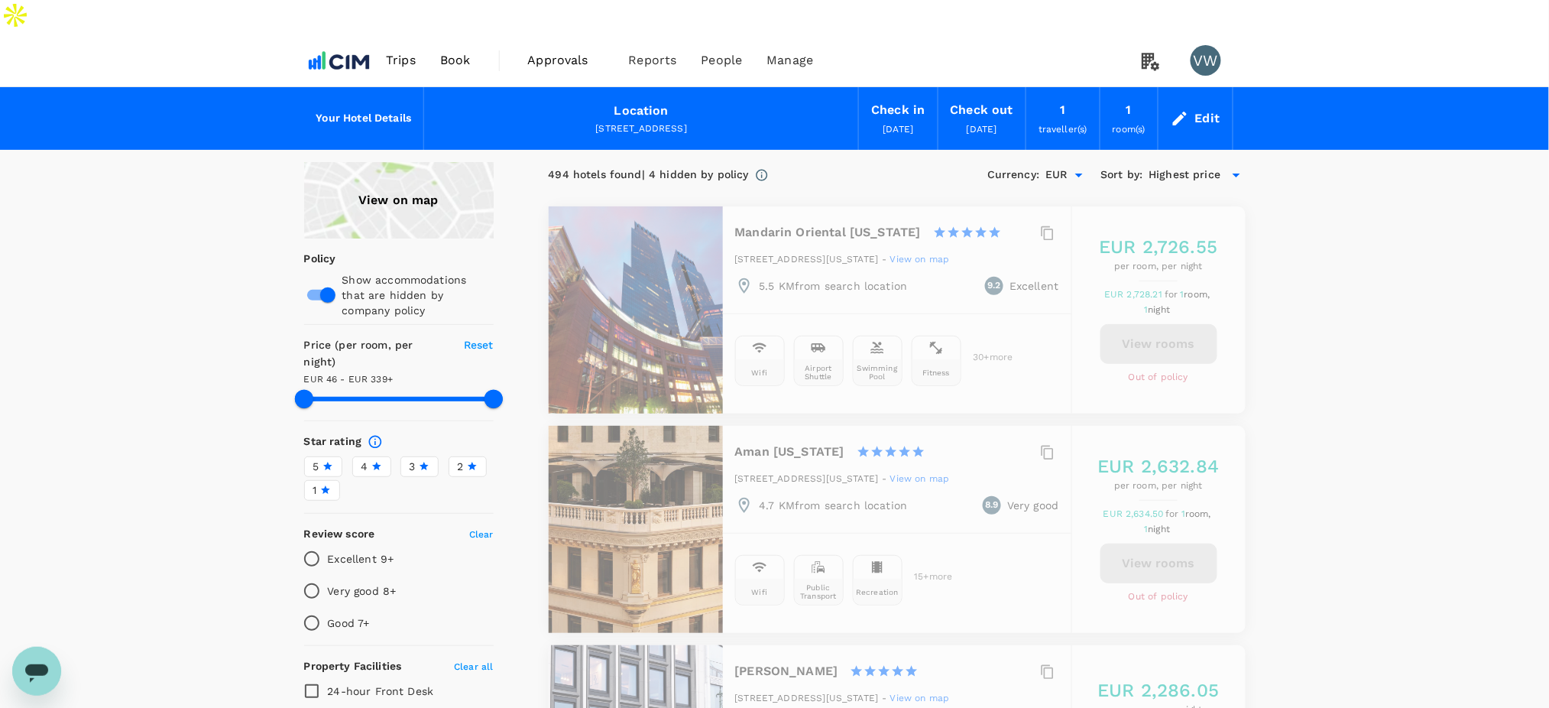
click at [1170, 167] on span "Highest price" at bounding box center [1185, 175] width 72 height 17
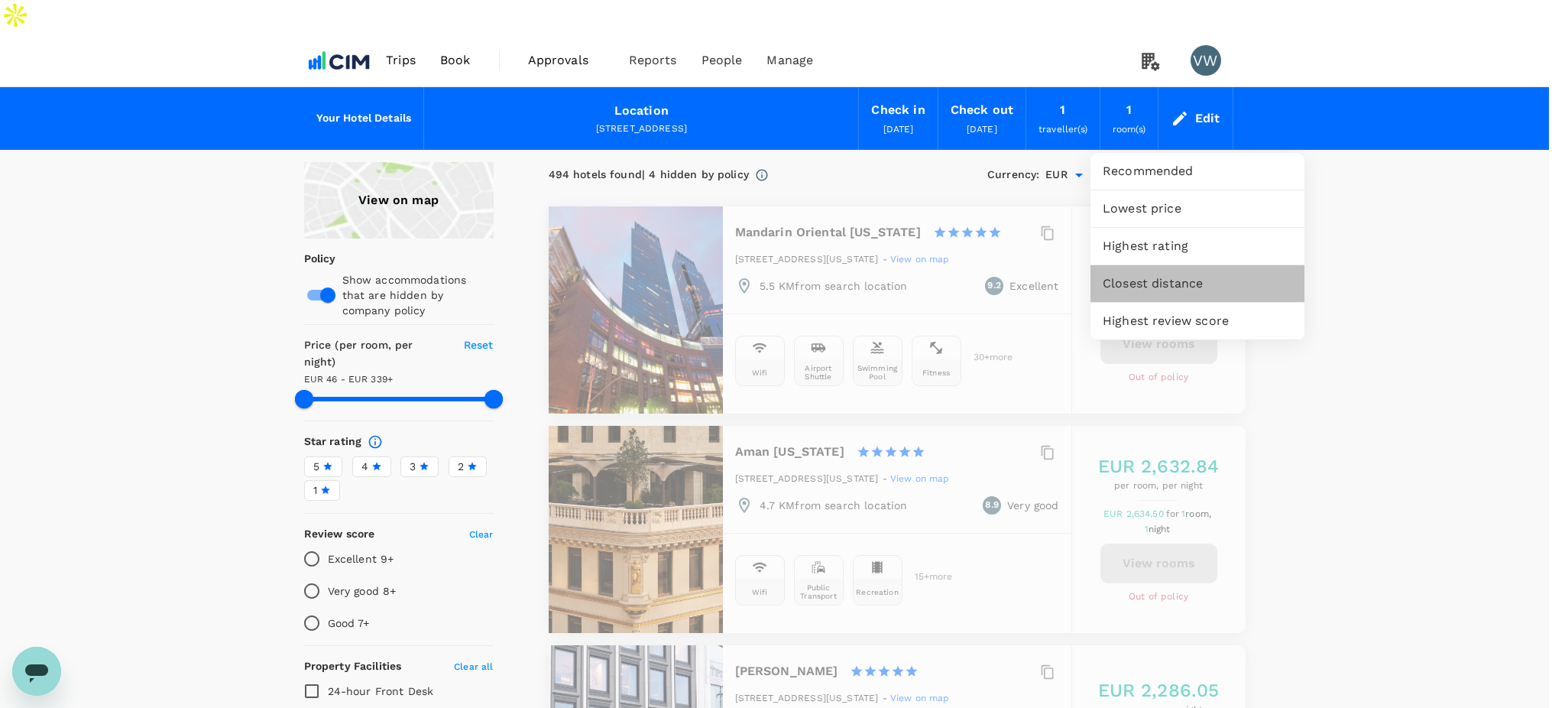
click at [1133, 281] on span "Closest distance" at bounding box center [1198, 283] width 190 height 18
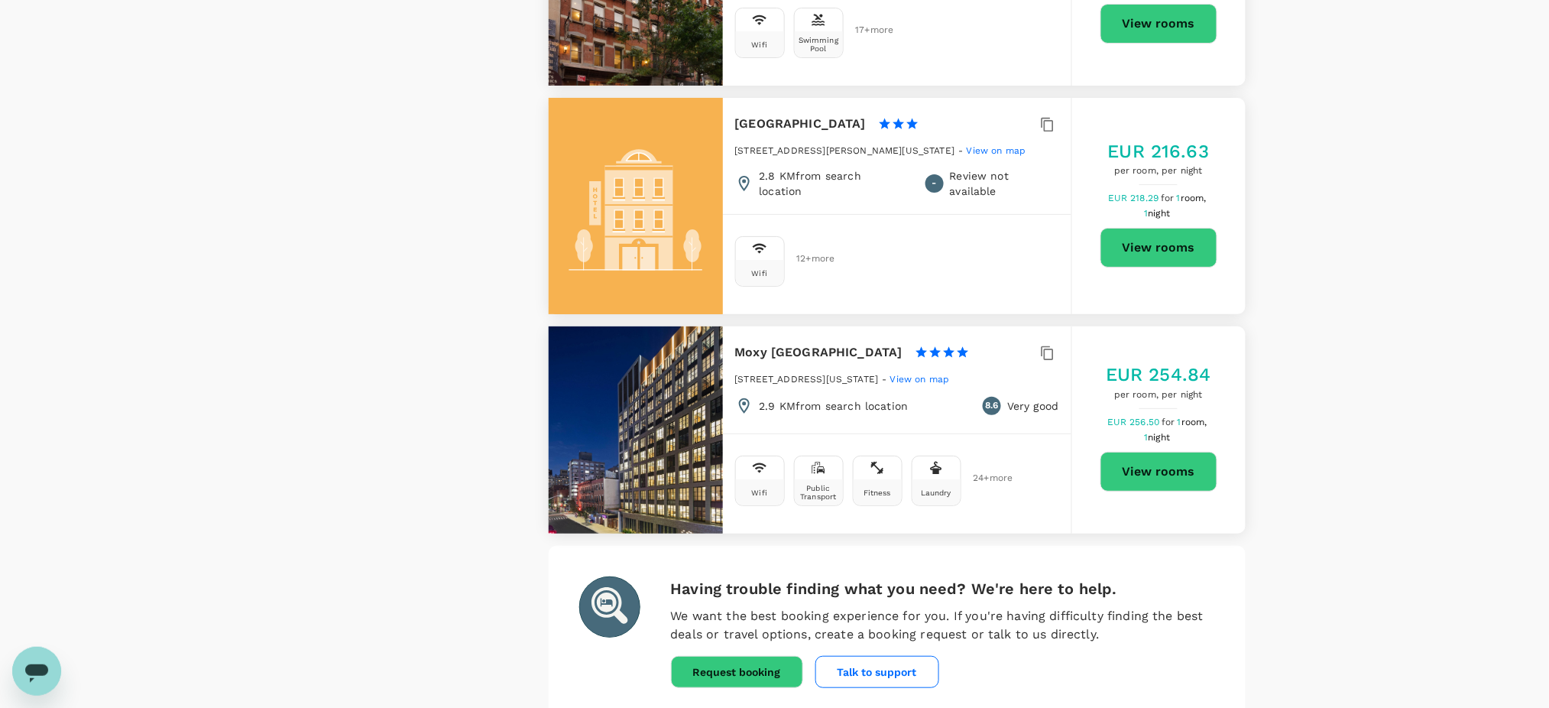
scroll to position [4243, 0]
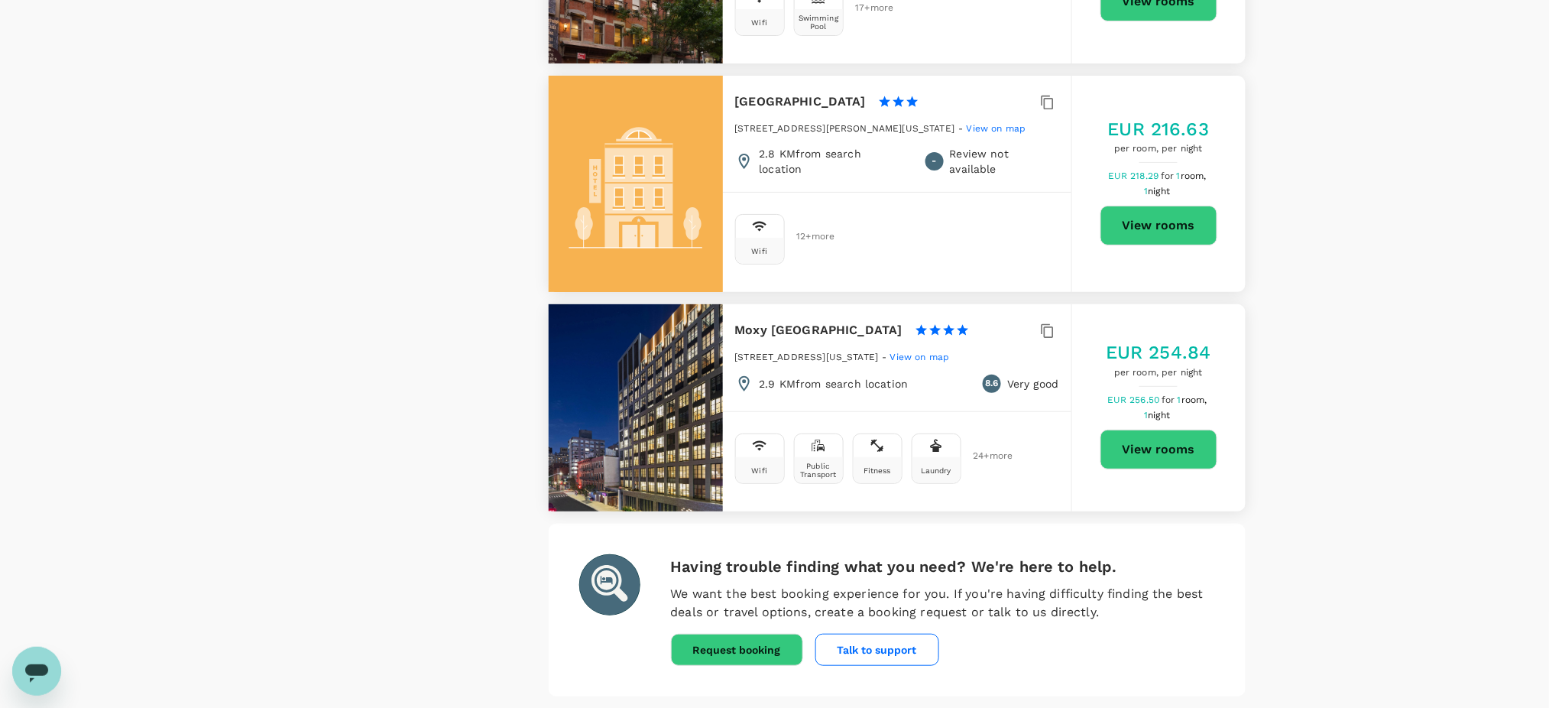
click at [663, 707] on button "2" at bounding box center [661, 720] width 24 height 24
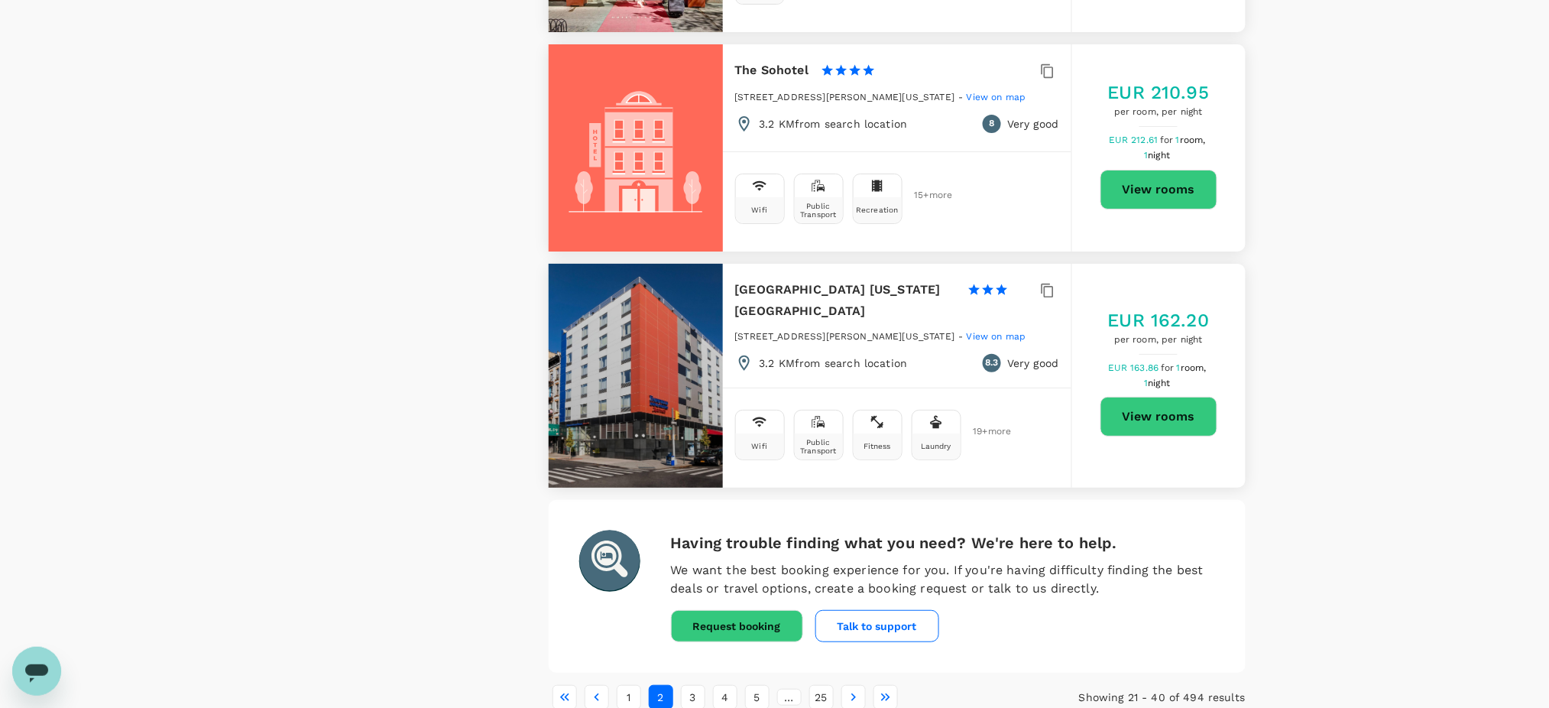
scroll to position [4200, 0]
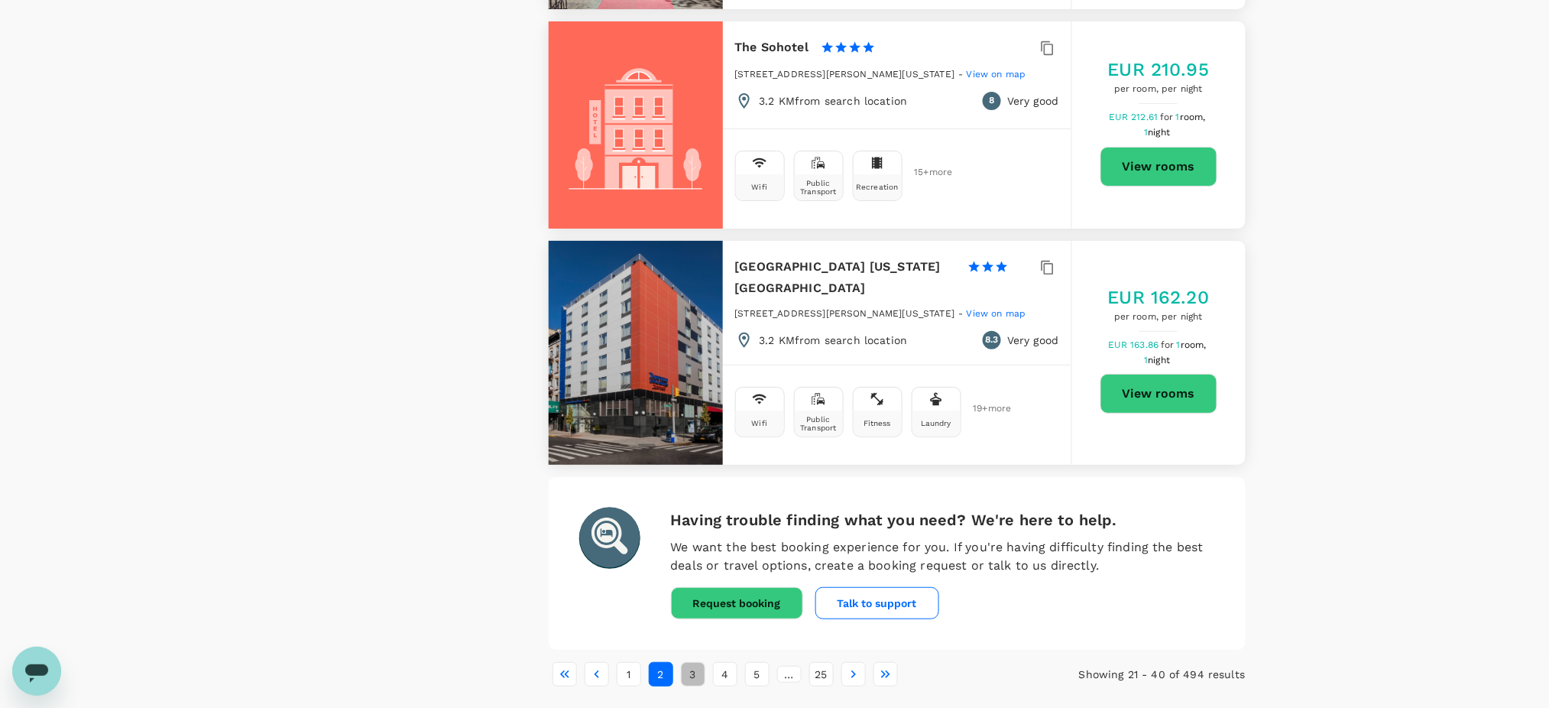
click at [694, 662] on button "3" at bounding box center [693, 674] width 24 height 24
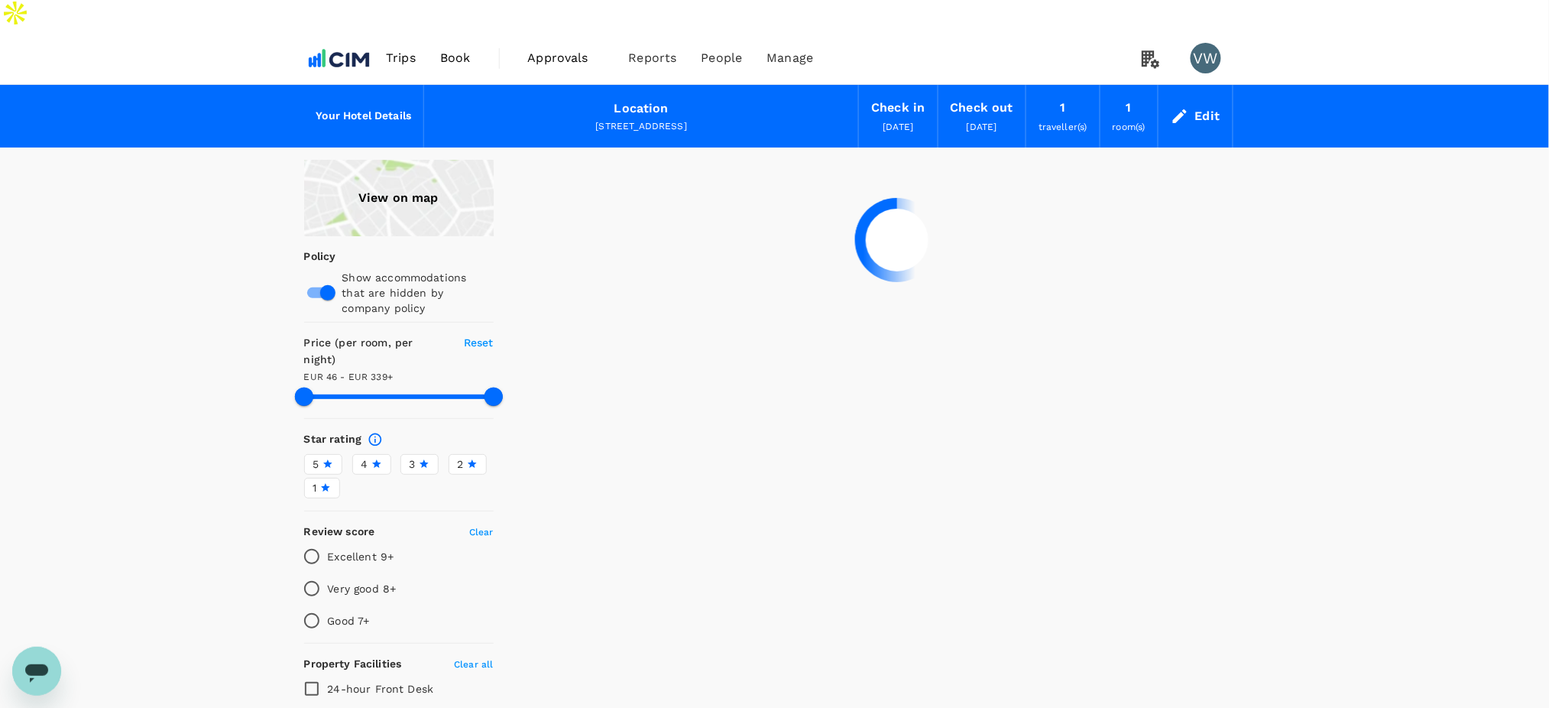
scroll to position [0, 0]
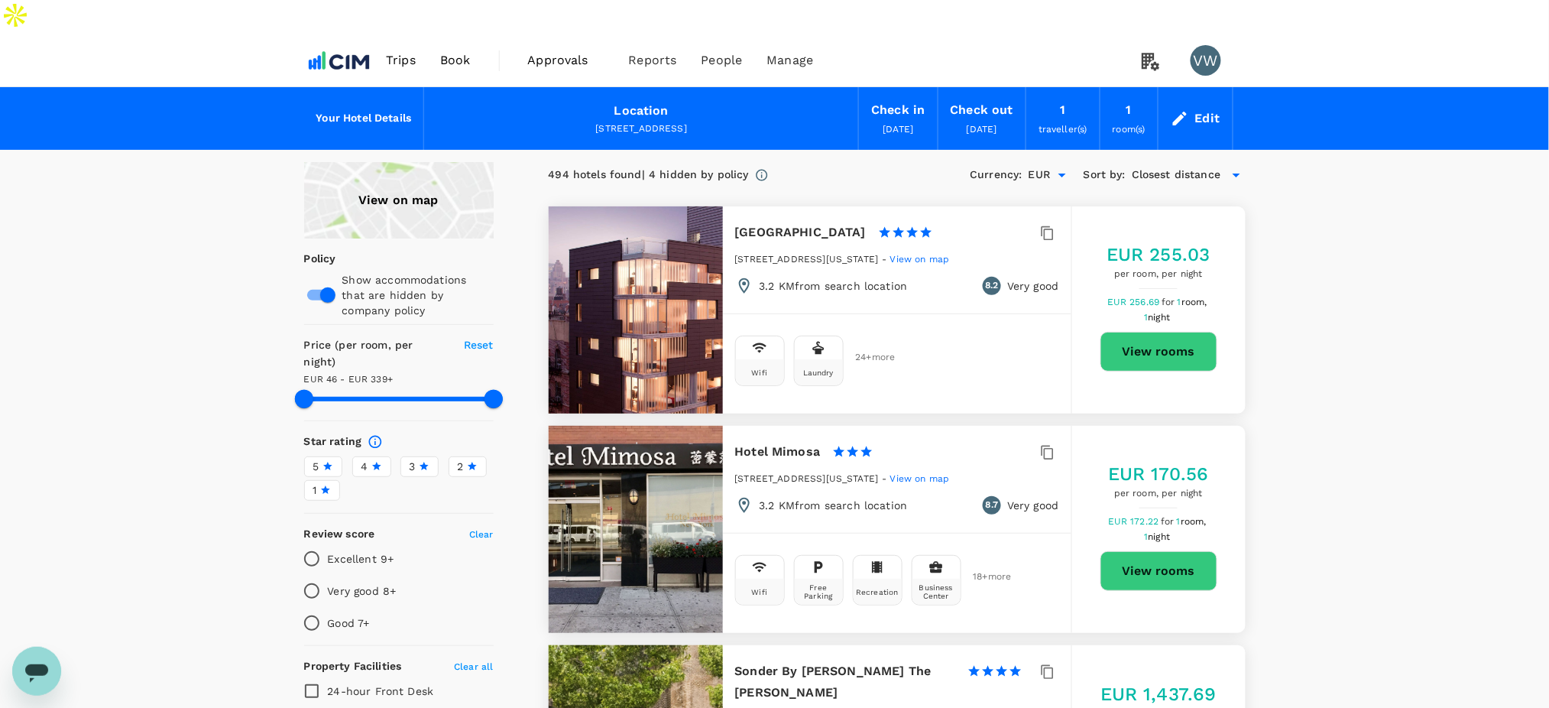
type input "337.97"
click at [442, 51] on span "Book" at bounding box center [455, 60] width 31 height 18
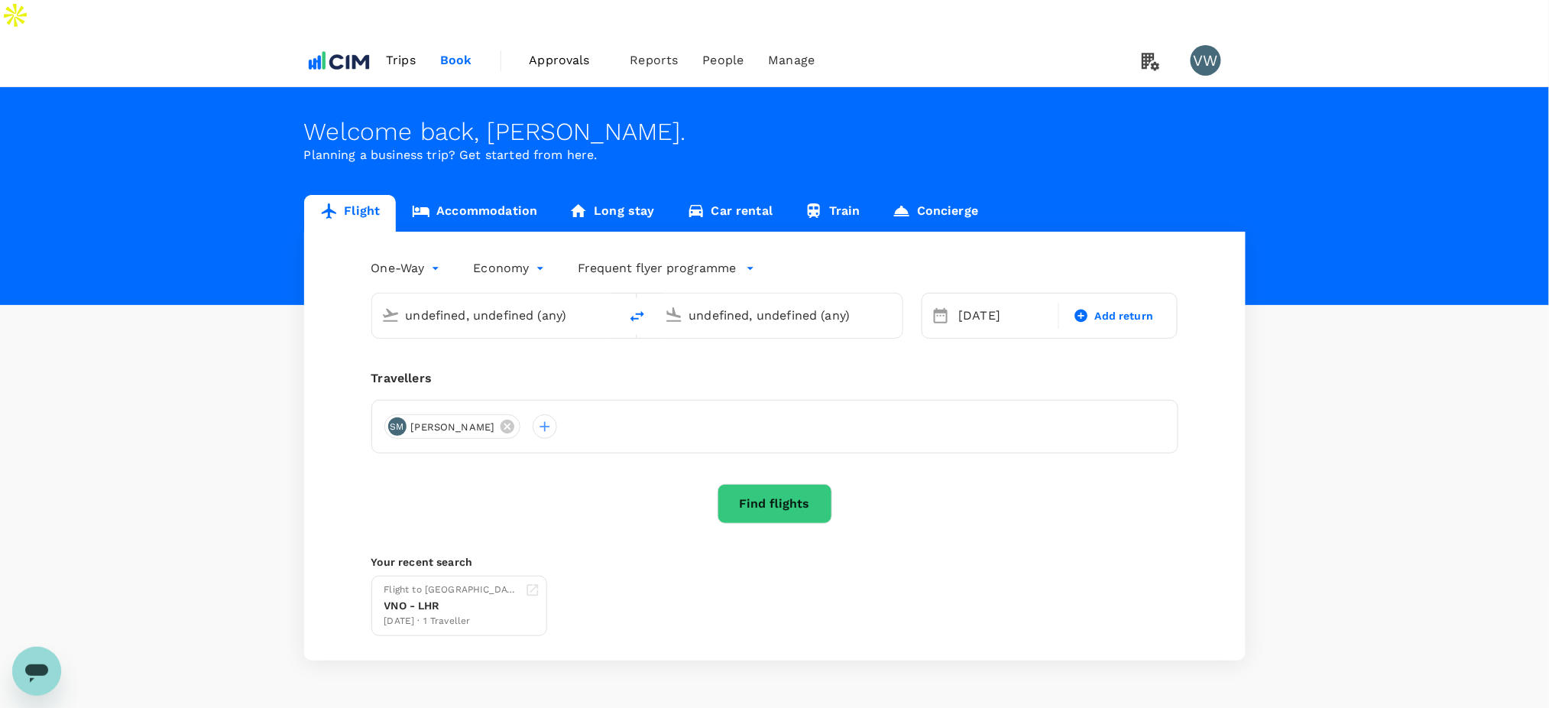
type input "London Heathrow (LHR)"
type input "[GEOGRAPHIC_DATA] (DUB)"
type input "London Heathrow (LHR)"
type input "[GEOGRAPHIC_DATA] (DUB)"
type input "London Heathrow (LHR)"
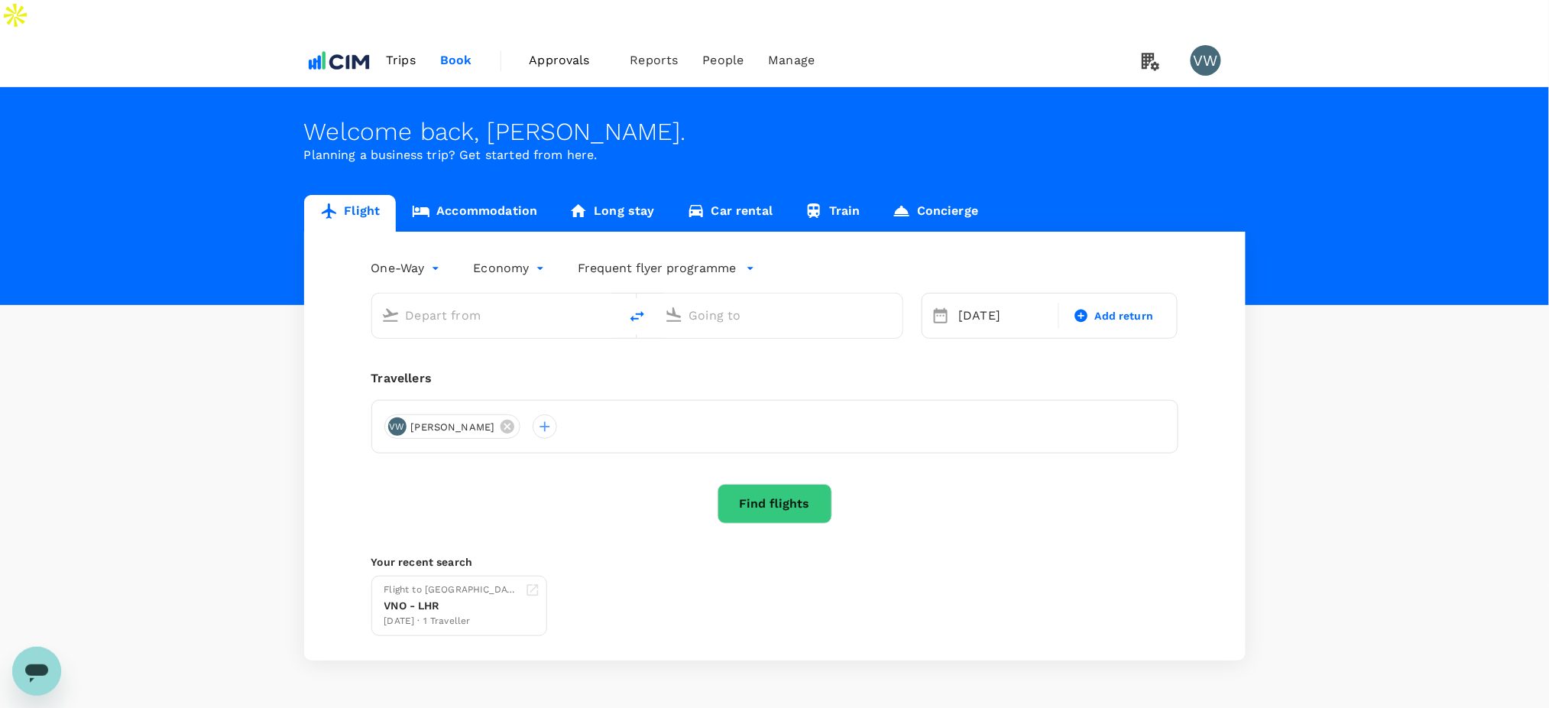
type input "[GEOGRAPHIC_DATA] (DUB)"
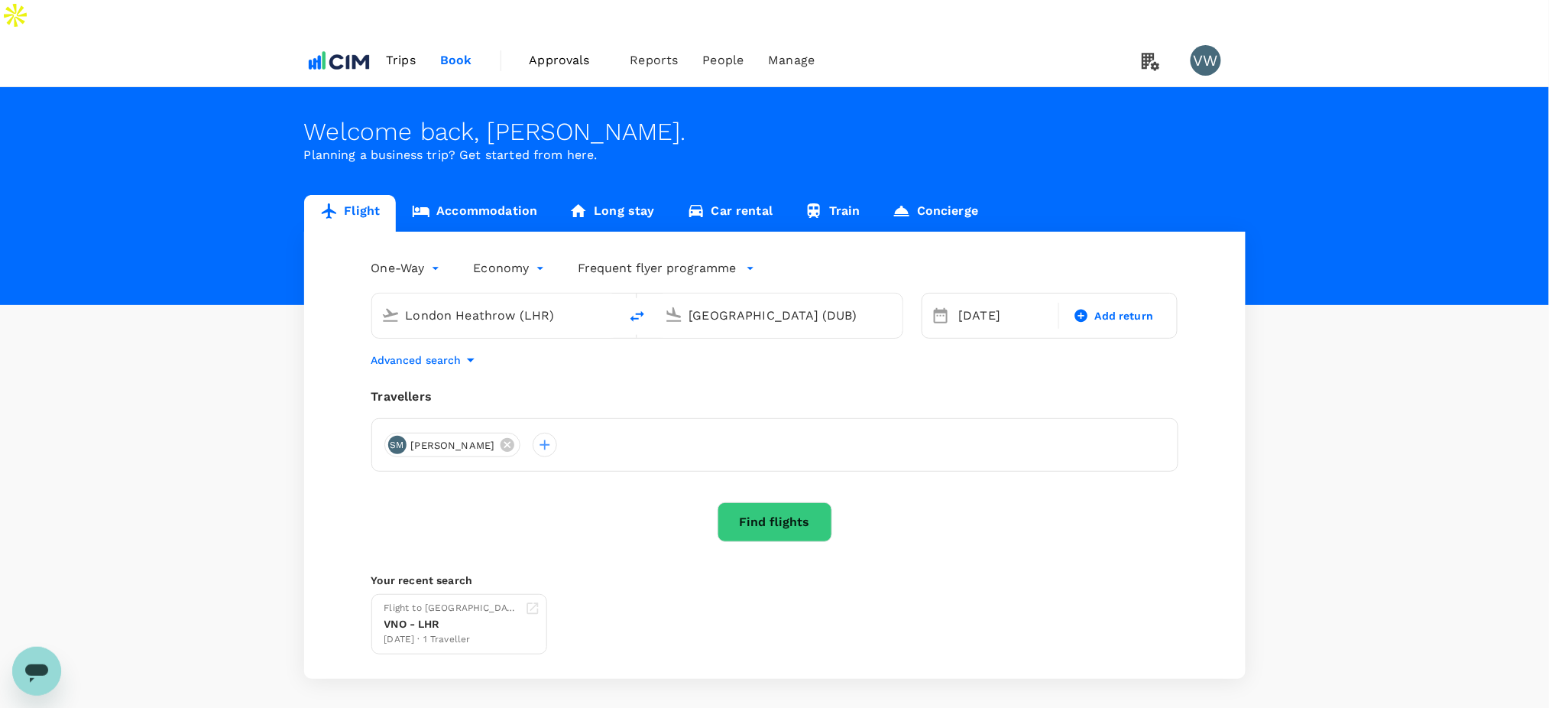
click at [442, 195] on link "Accommodation" at bounding box center [474, 213] width 157 height 37
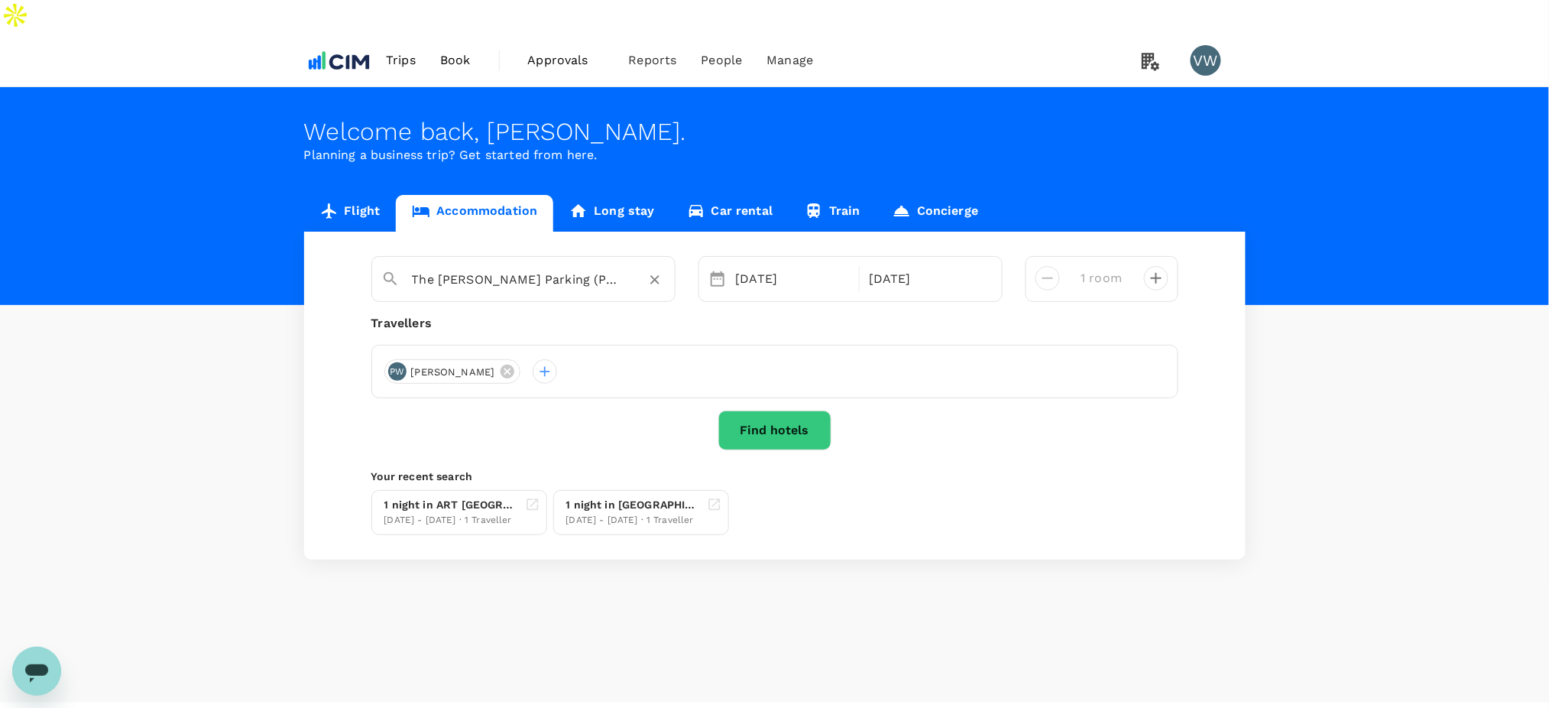
click at [497, 267] on input "The [PERSON_NAME] Parking (Propark)" at bounding box center [517, 279] width 211 height 24
click at [496, 258] on div "The [PERSON_NAME] Parking (Propark)" at bounding box center [517, 274] width 296 height 40
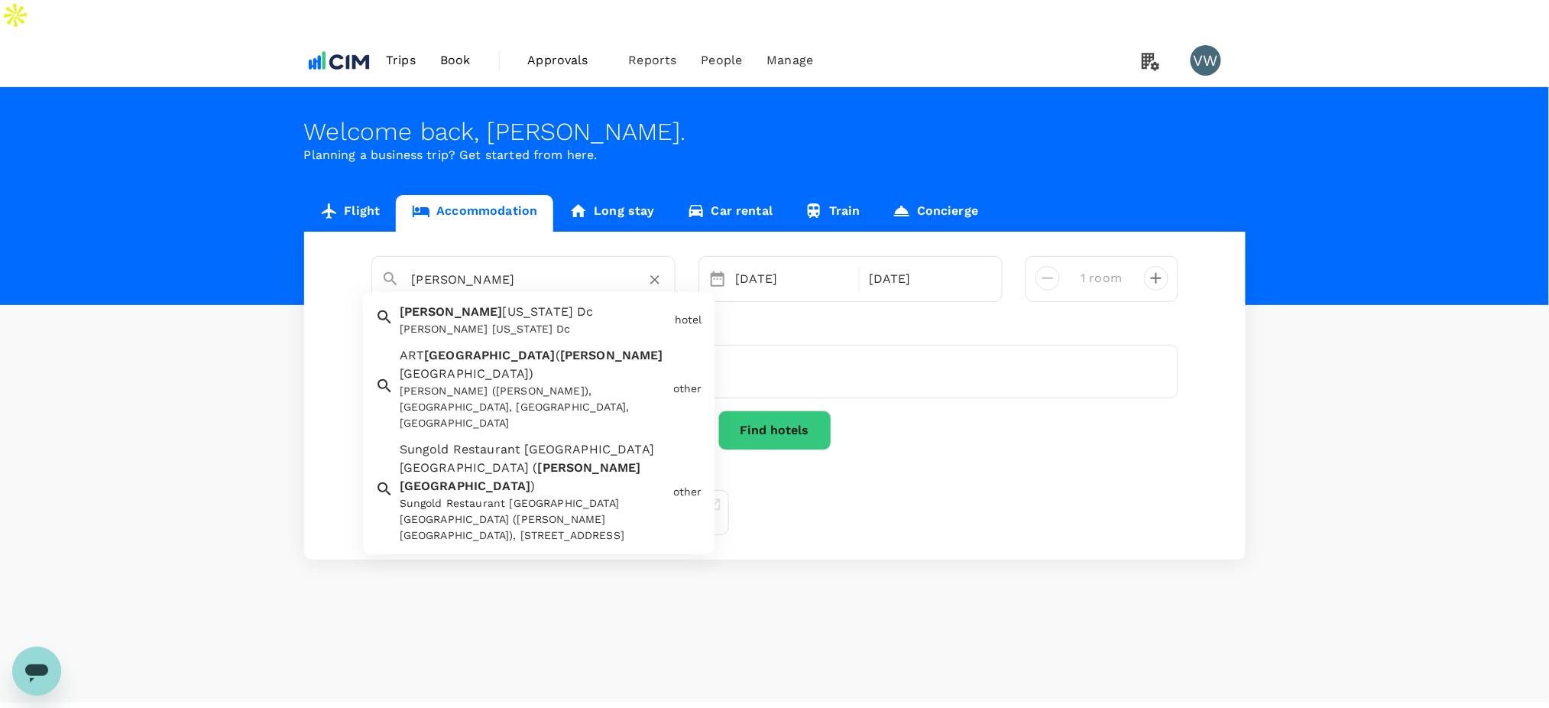
click at [499, 495] on div "Sungold Restaurant [GEOGRAPHIC_DATA] [GEOGRAPHIC_DATA] ([PERSON_NAME][GEOGRAPHI…" at bounding box center [533, 519] width 267 height 48
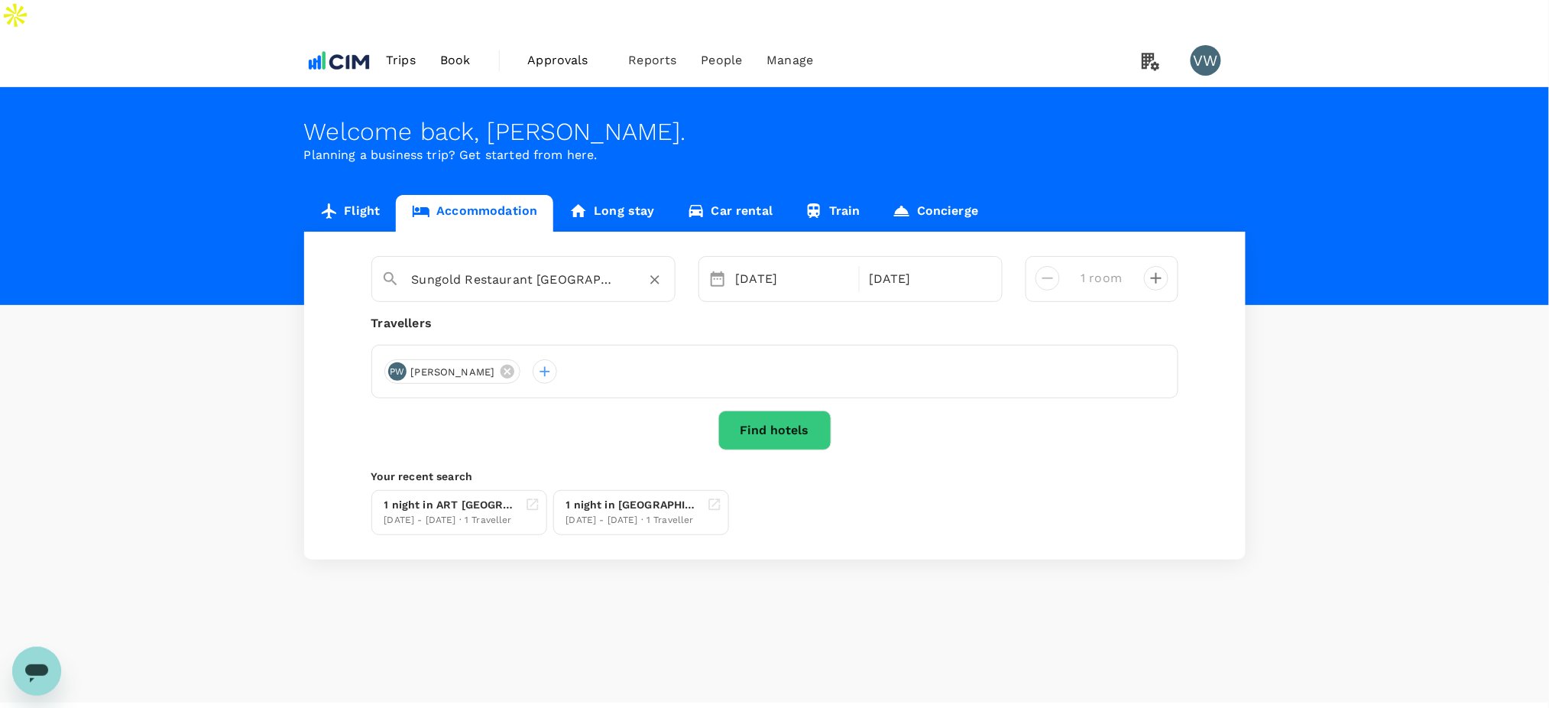
click at [757, 410] on button "Find hotels" at bounding box center [774, 430] width 113 height 40
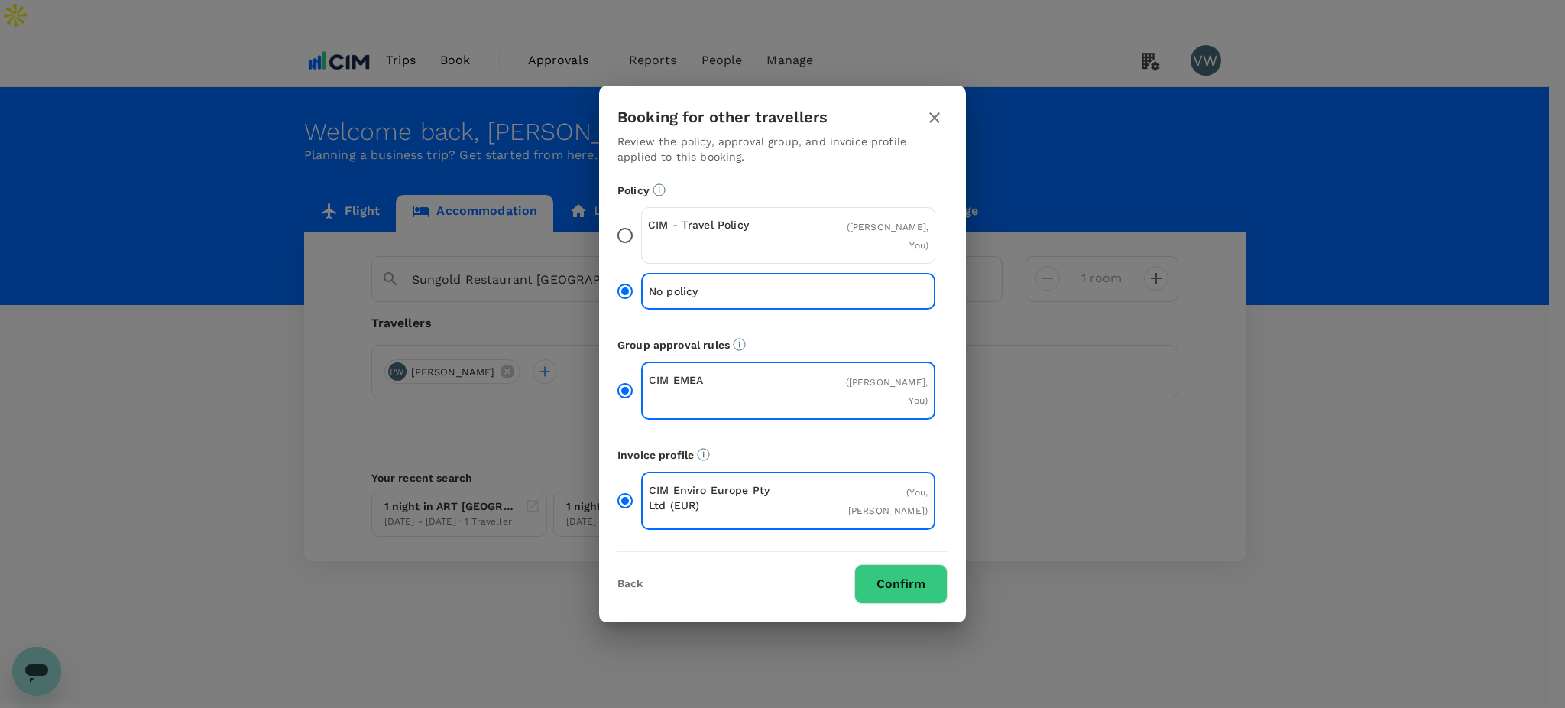
click at [938, 127] on icon "button" at bounding box center [934, 118] width 18 height 18
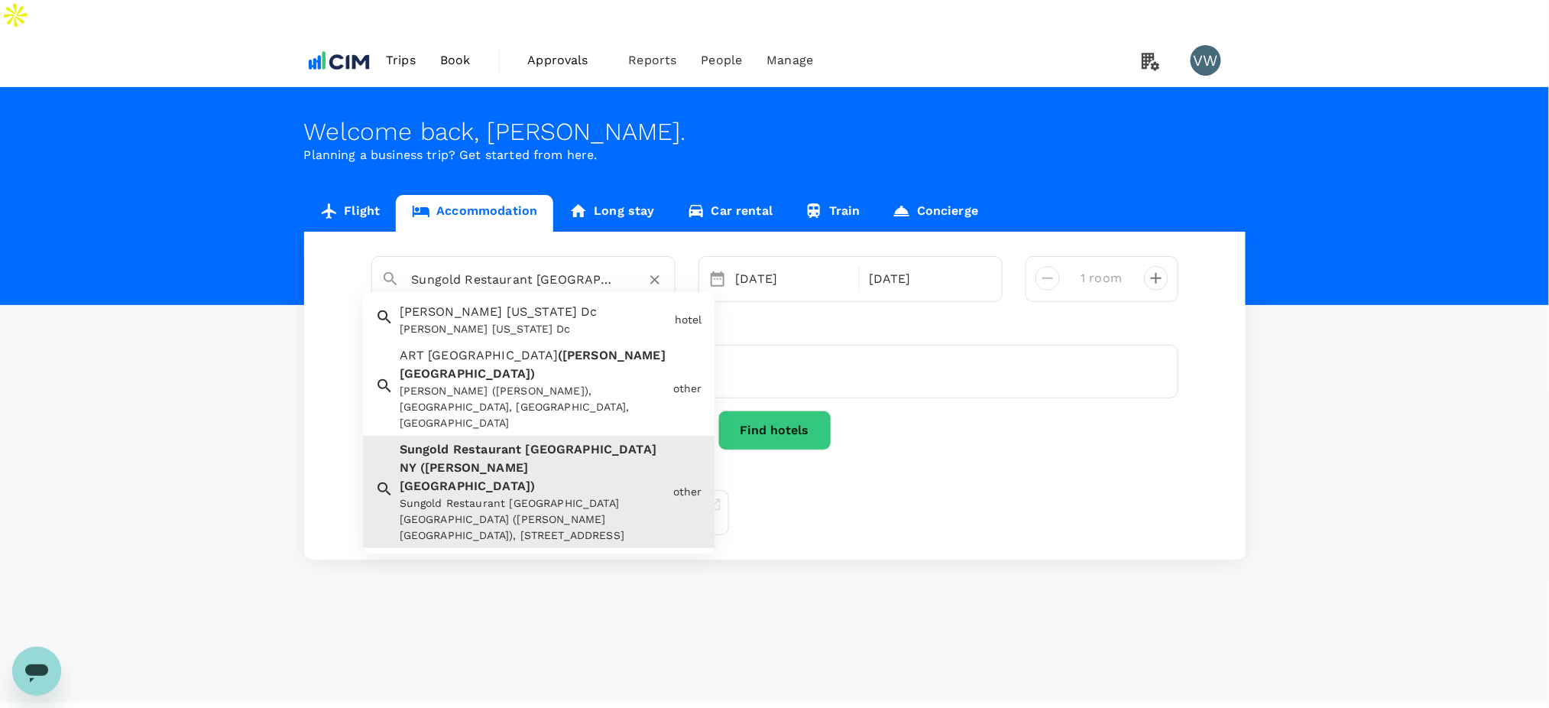
click at [523, 267] on input "Sungold Restaurant [GEOGRAPHIC_DATA] [GEOGRAPHIC_DATA] ([PERSON_NAME][GEOGRAPHI…" at bounding box center [517, 279] width 211 height 24
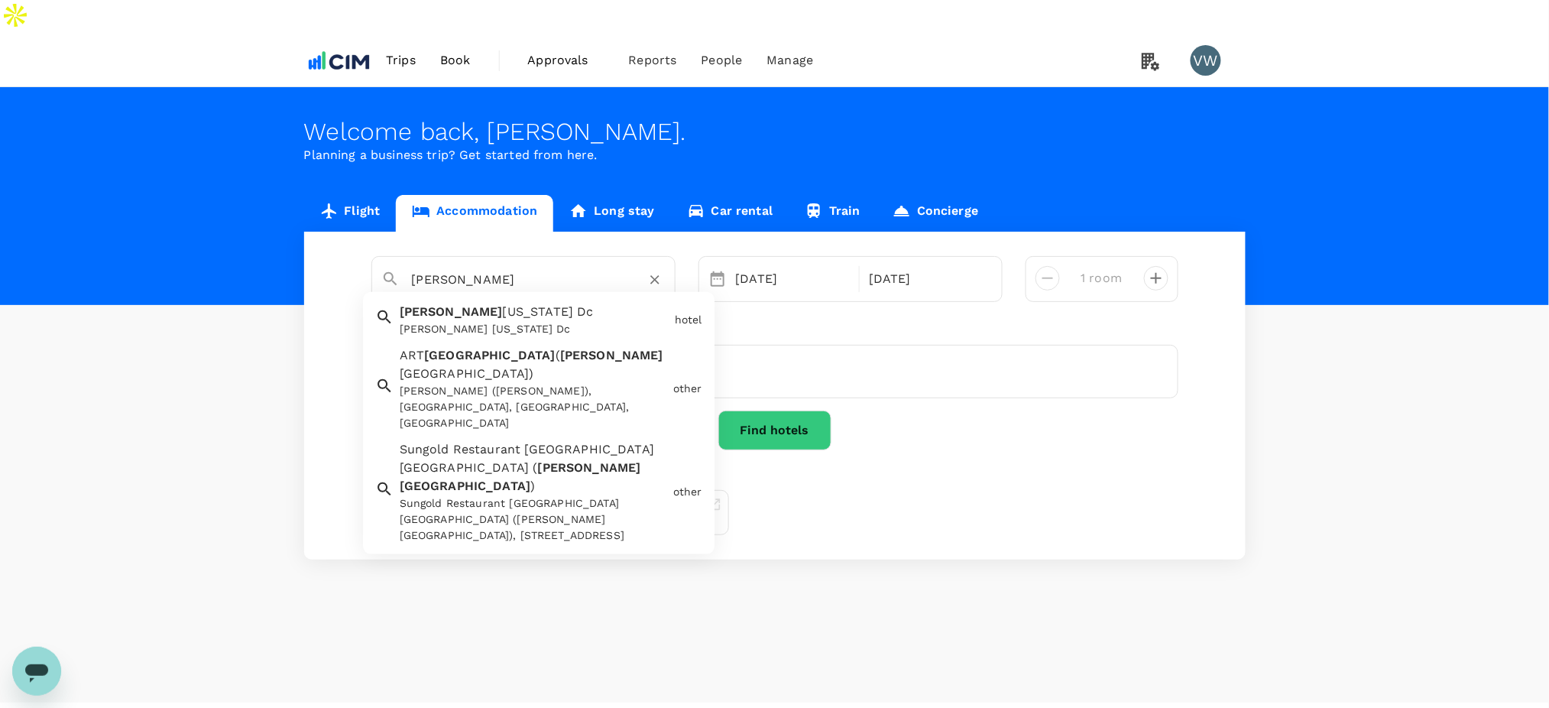
click at [501, 348] on span "[GEOGRAPHIC_DATA]" at bounding box center [489, 355] width 131 height 15
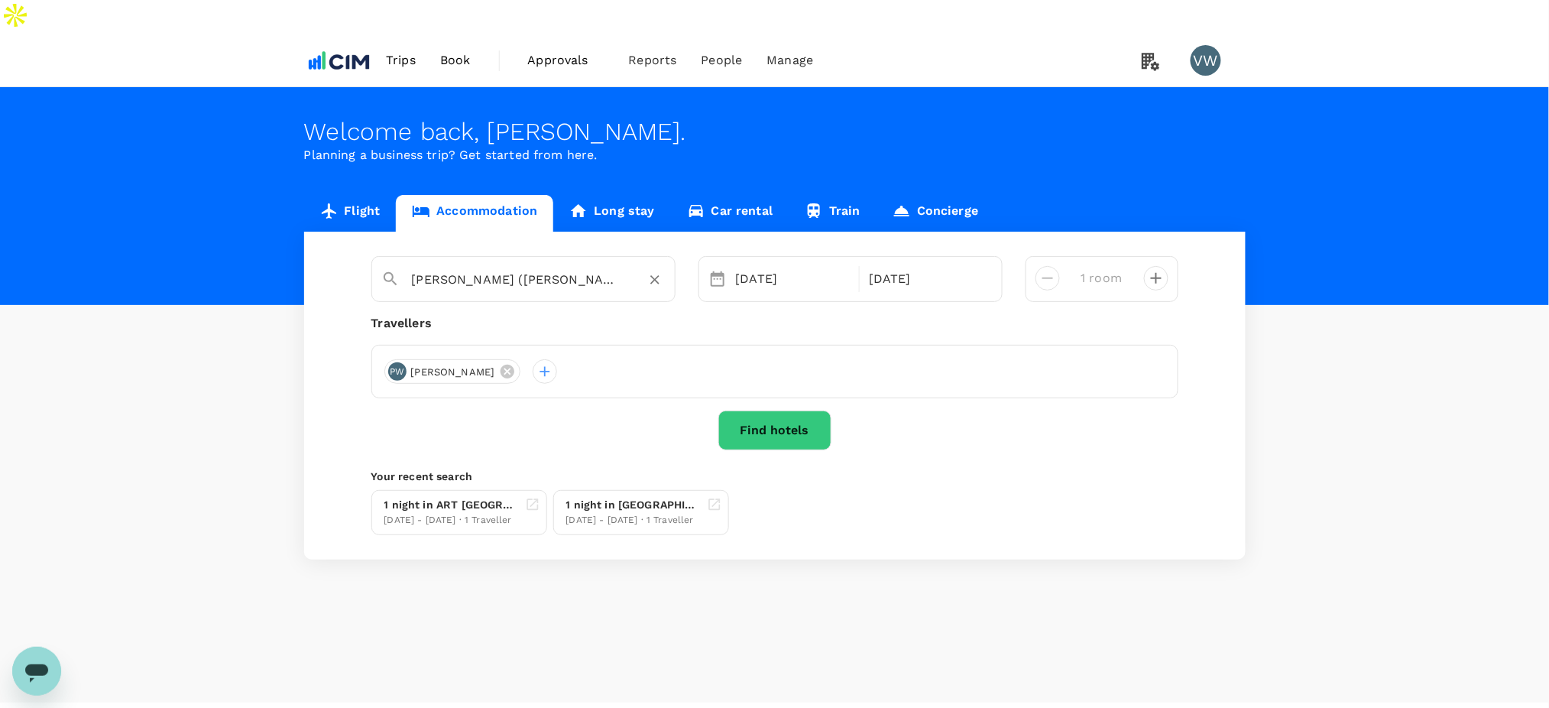
type input "[PERSON_NAME] ([PERSON_NAME])"
click at [771, 410] on button "Find hotels" at bounding box center [774, 430] width 113 height 40
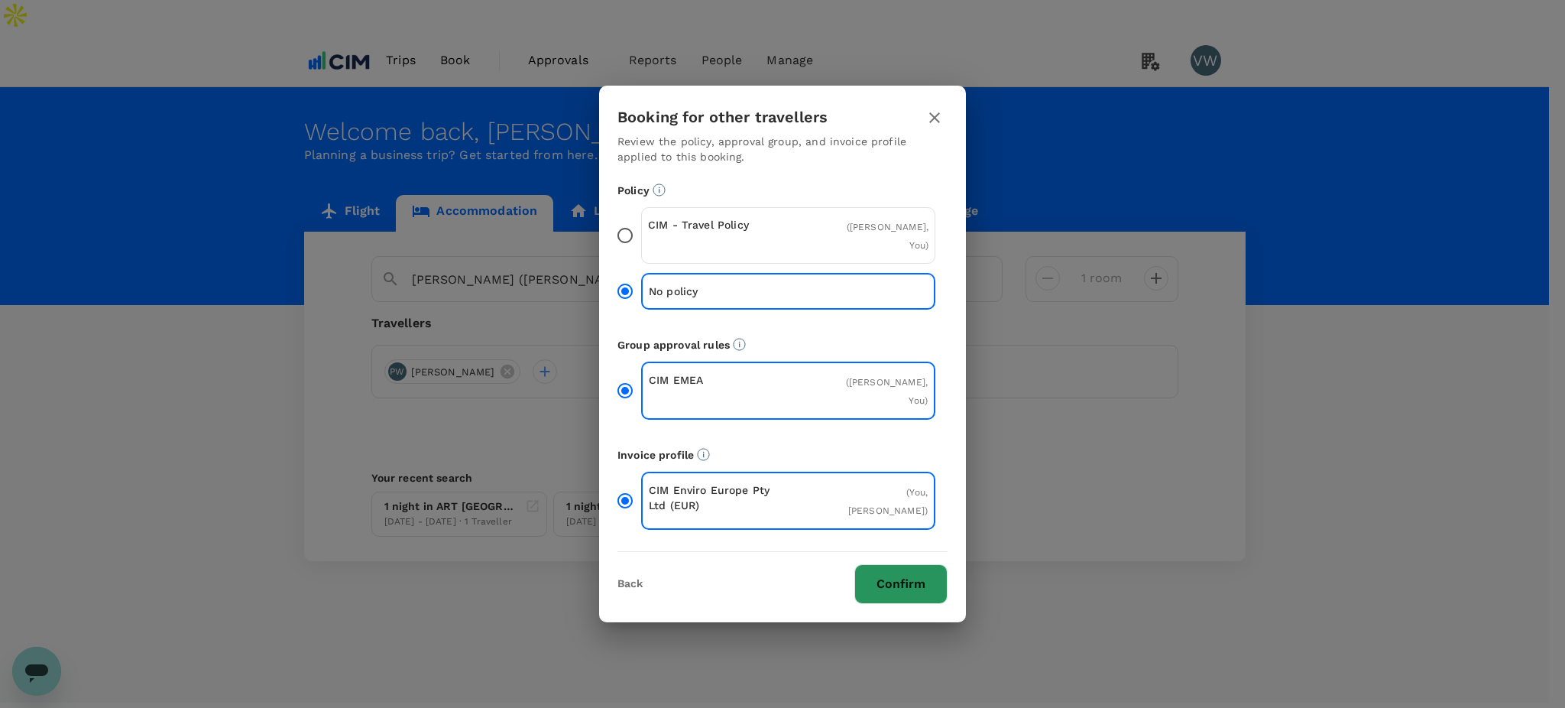
click at [873, 564] on button "Confirm" at bounding box center [900, 584] width 93 height 40
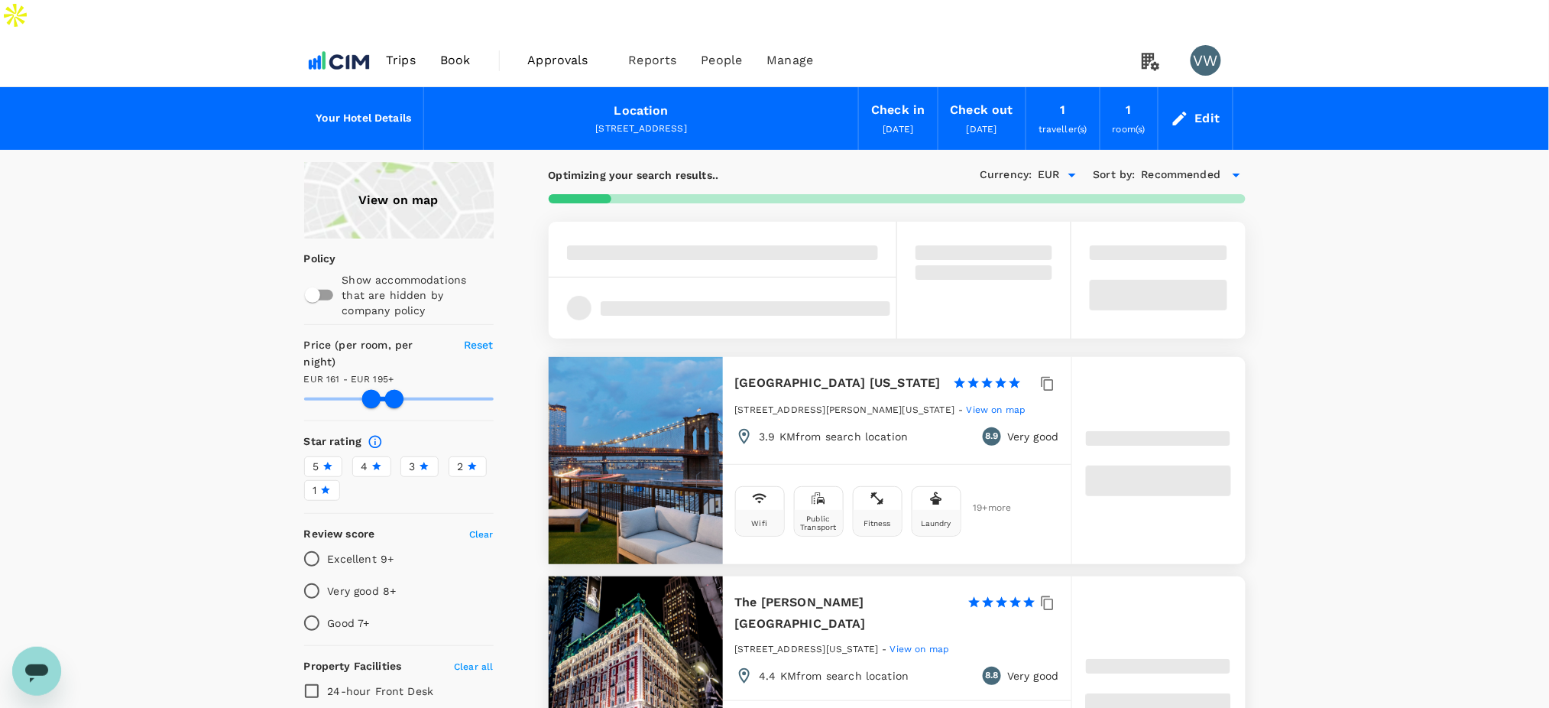
type input "195.11"
type input "63.11"
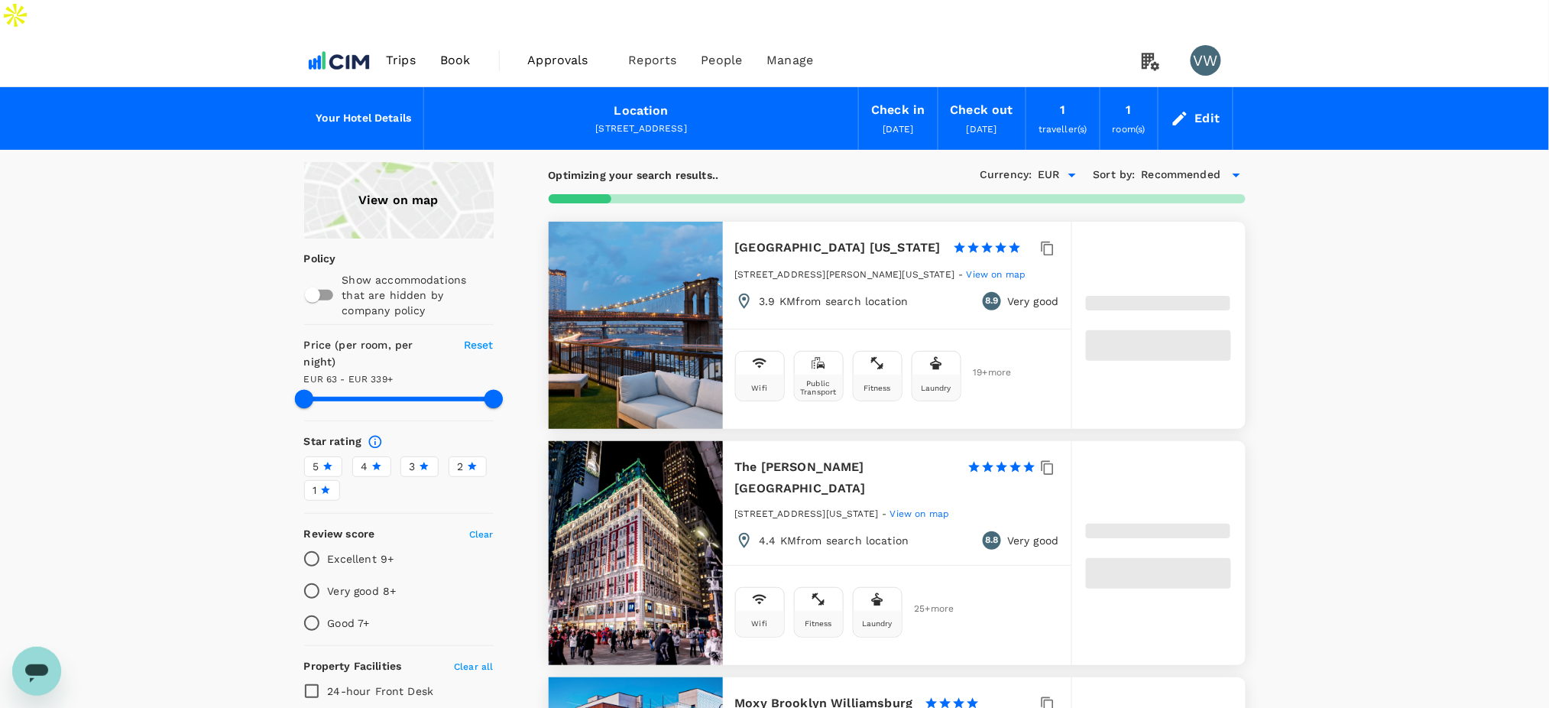
click at [474, 339] on span "Reset" at bounding box center [479, 345] width 30 height 12
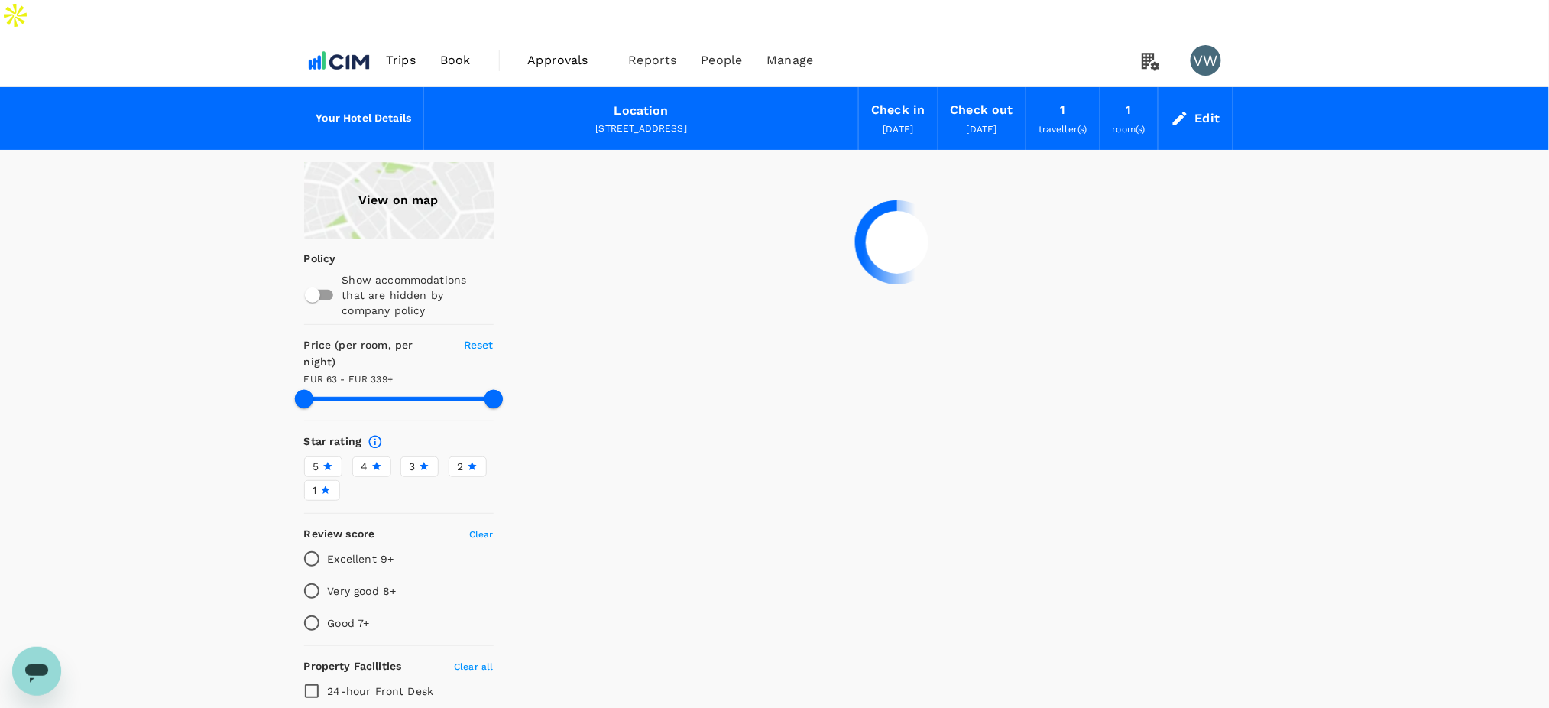
type input "337.97"
type input "45.97"
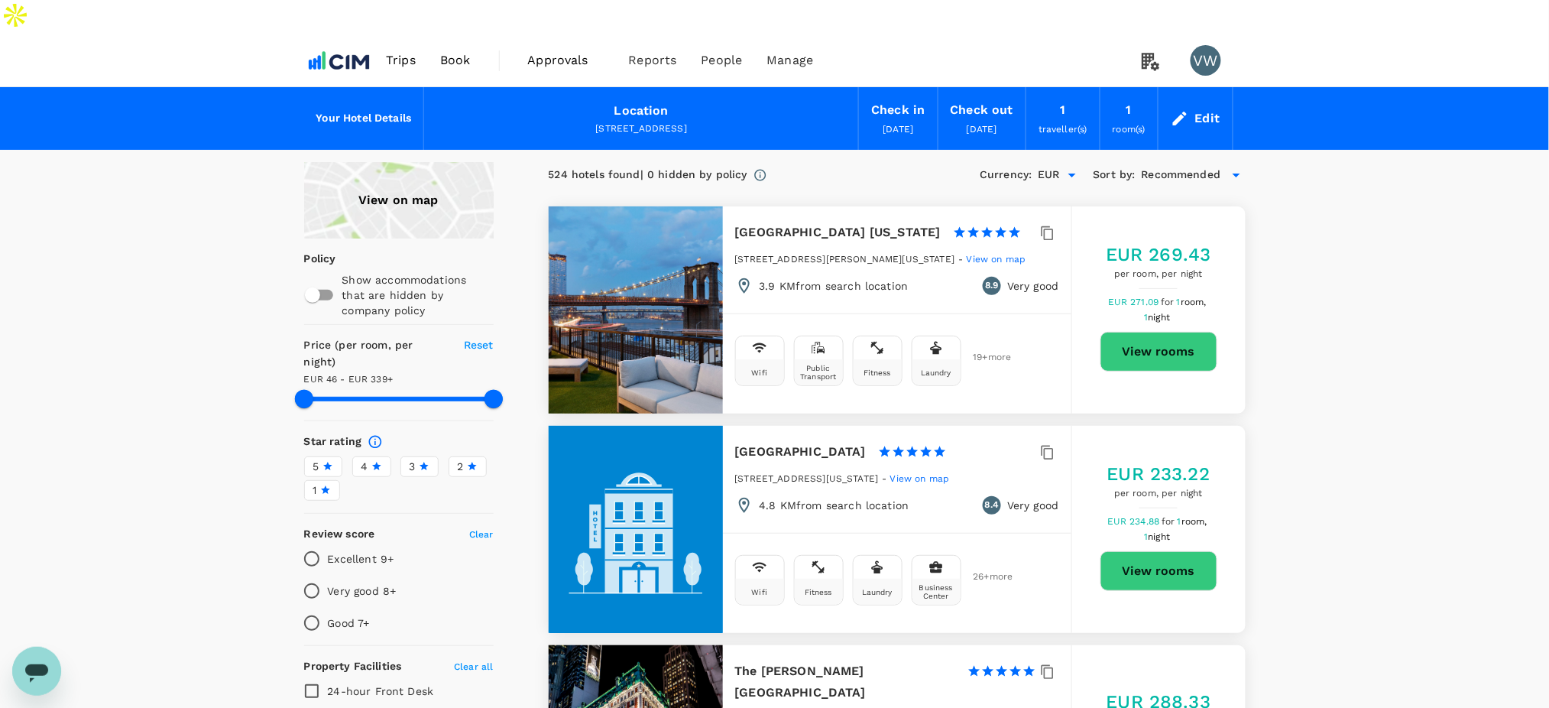
type input "337.97"
